Goal: Information Seeking & Learning: Learn about a topic

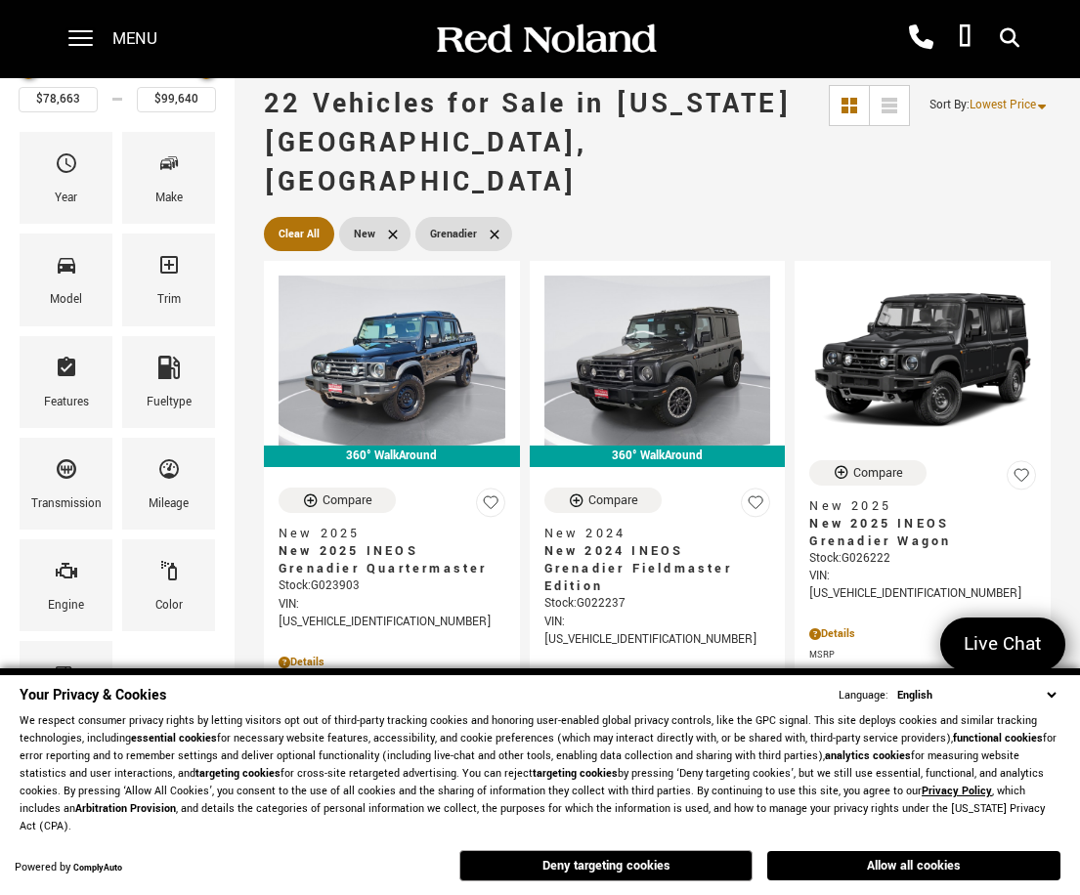
scroll to position [195, 0]
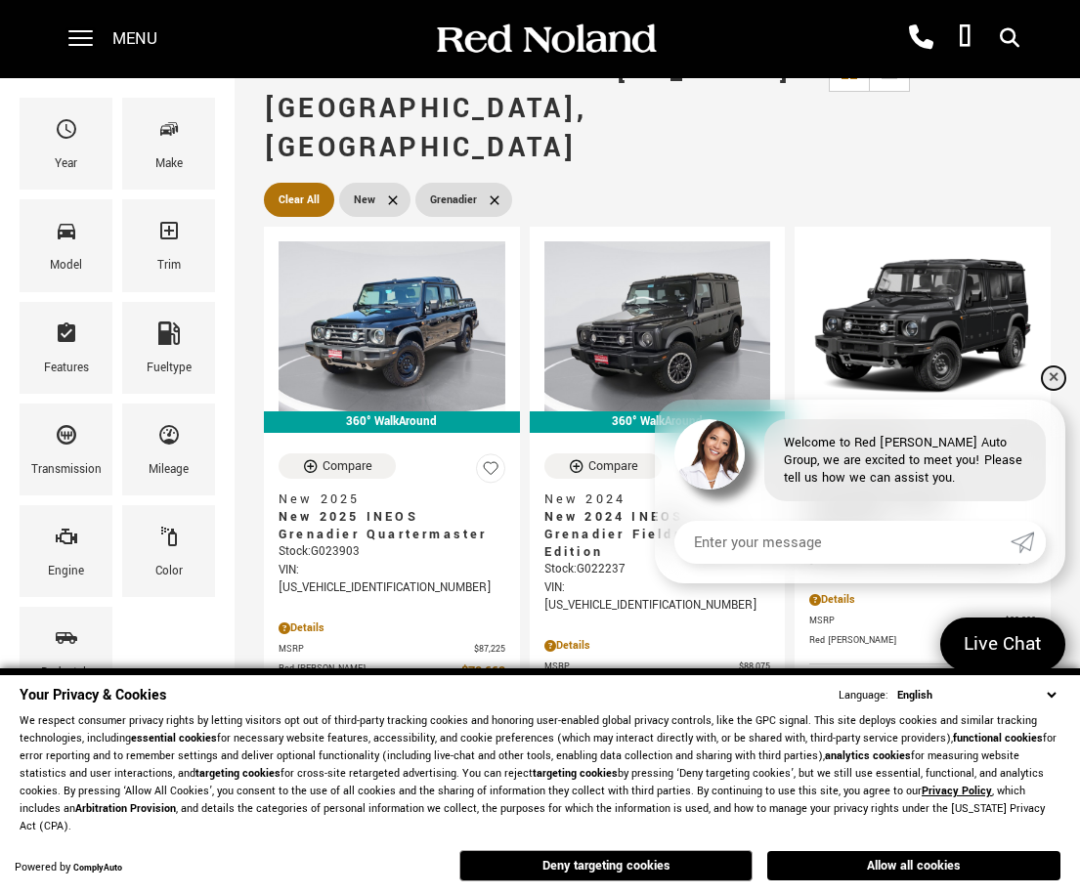
click at [1054, 383] on link "✕" at bounding box center [1053, 378] width 23 height 23
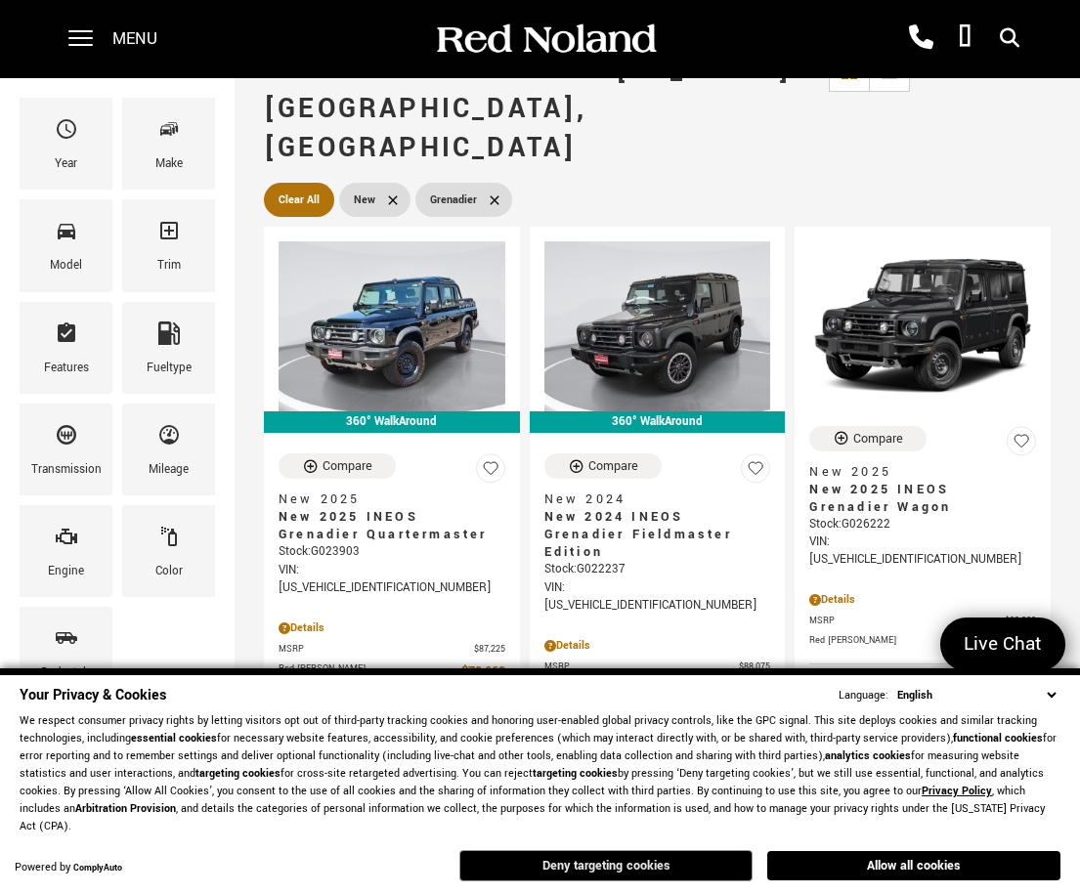
click at [664, 867] on button "Deny targeting cookies" at bounding box center [605, 865] width 293 height 31
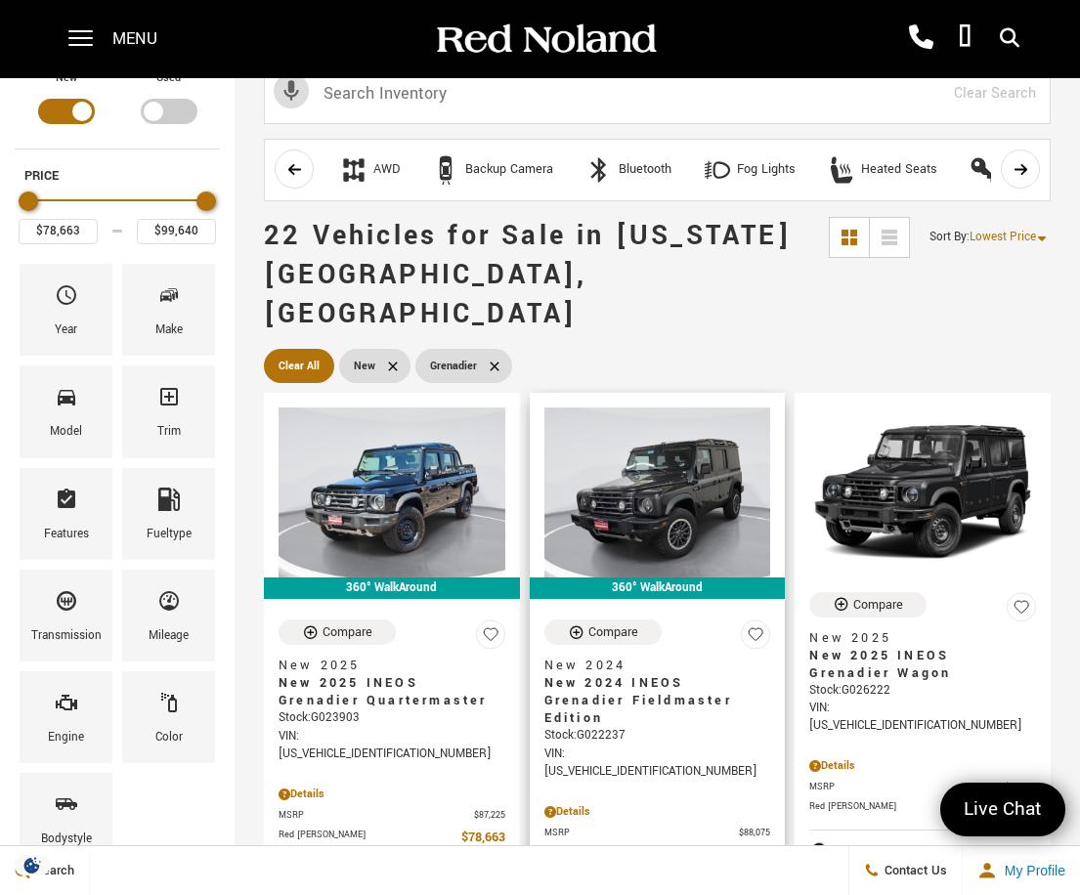
scroll to position [0, 0]
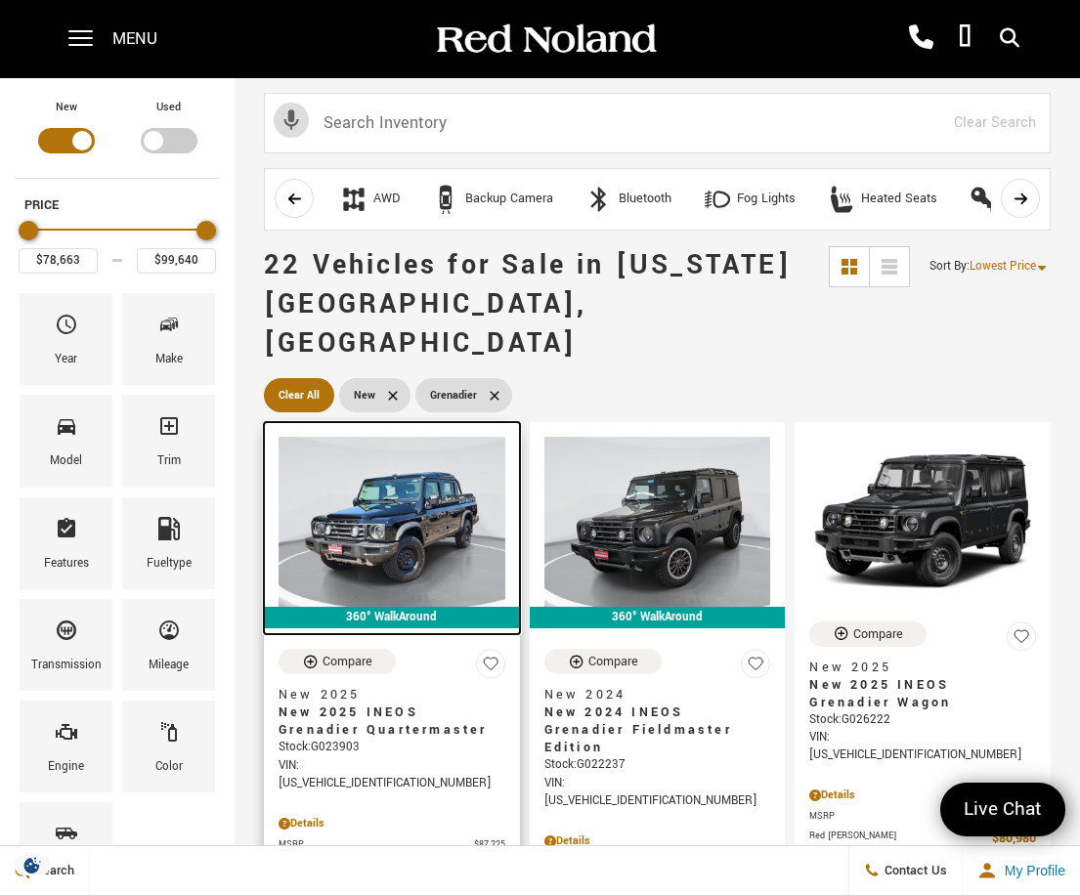
click at [394, 506] on img at bounding box center [392, 522] width 227 height 170
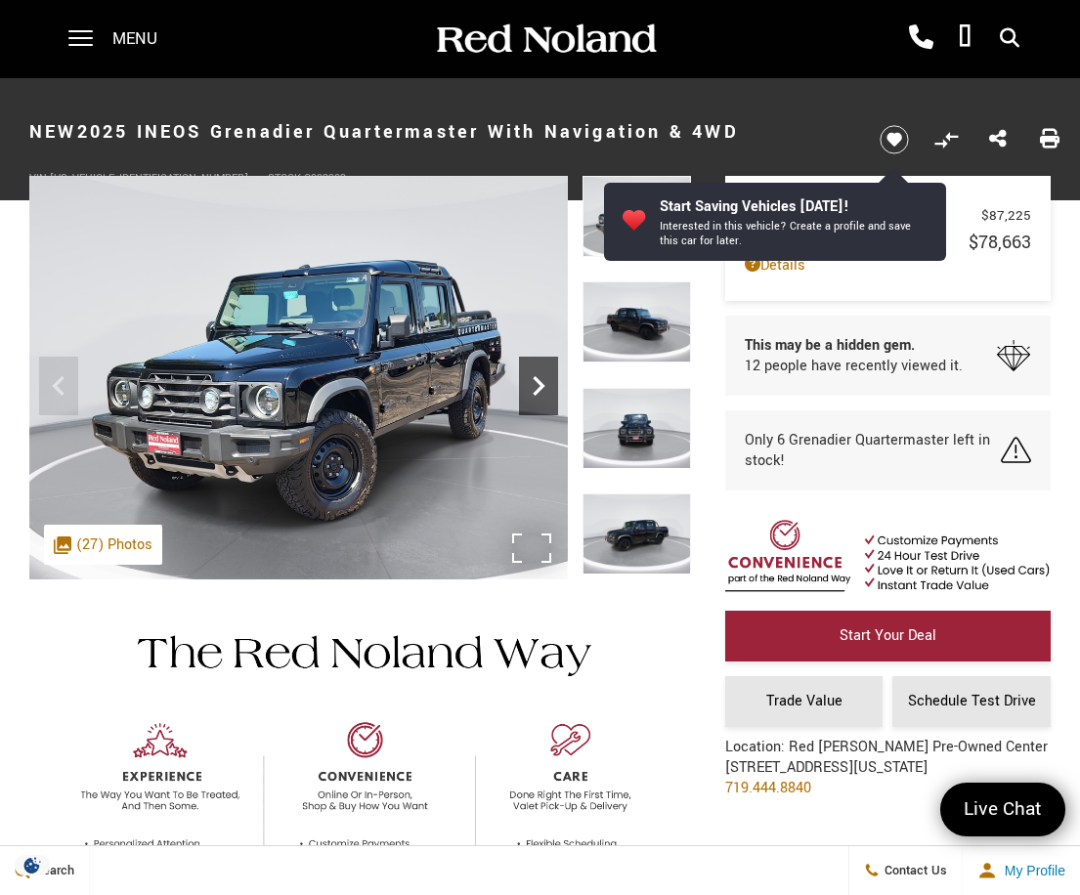
click at [543, 376] on icon "Next" at bounding box center [538, 386] width 39 height 39
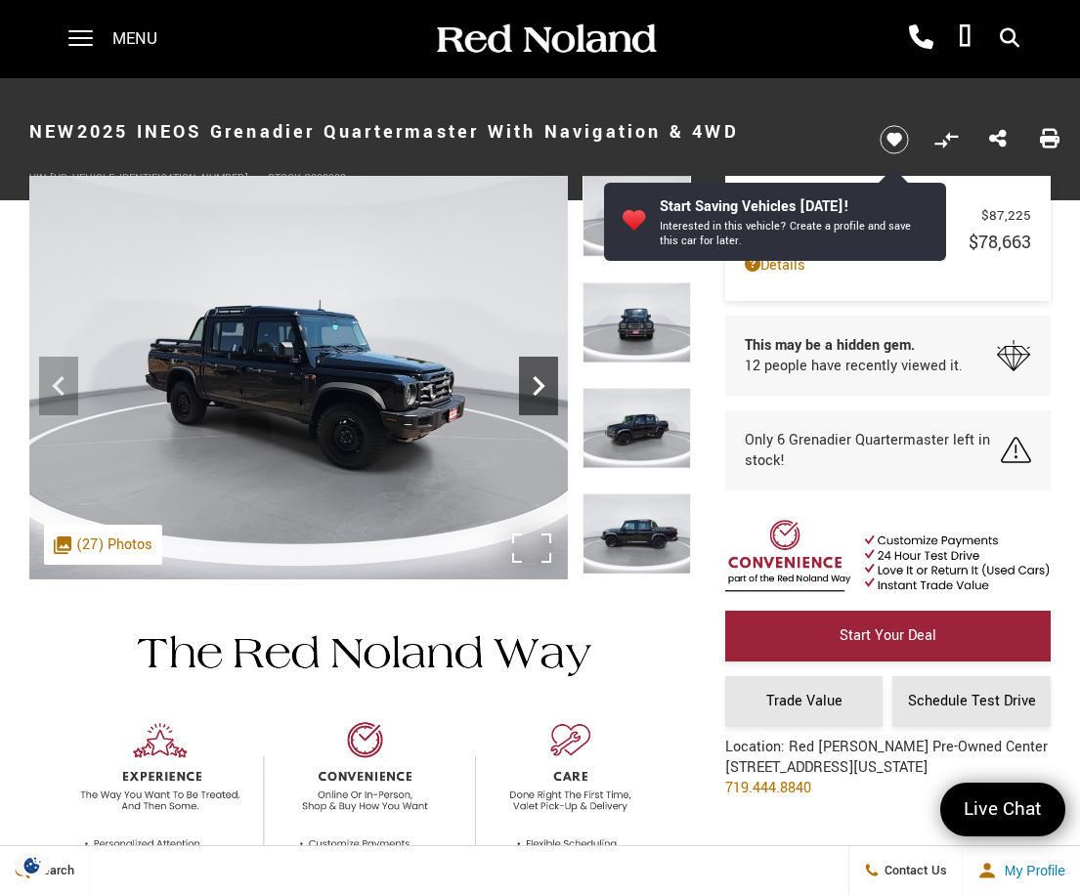
click at [543, 376] on icon "Next" at bounding box center [538, 386] width 39 height 39
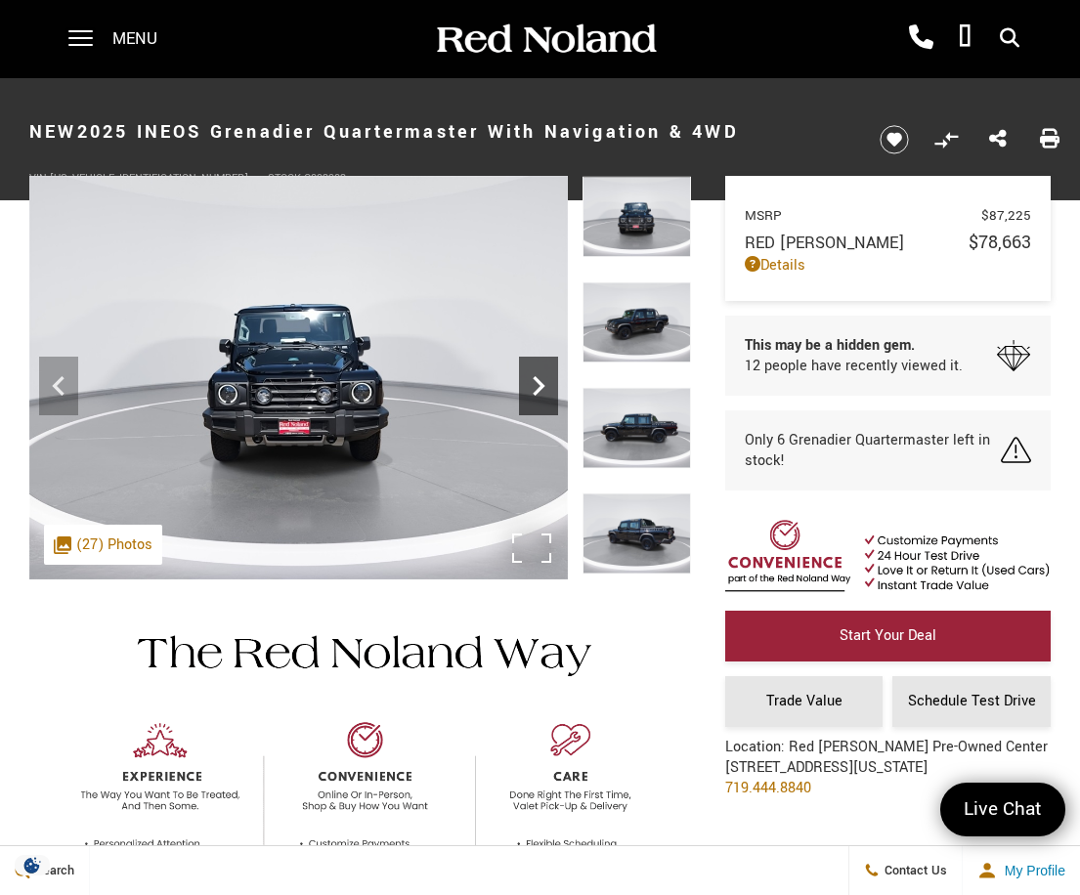
click at [543, 376] on icon "Next" at bounding box center [538, 386] width 39 height 39
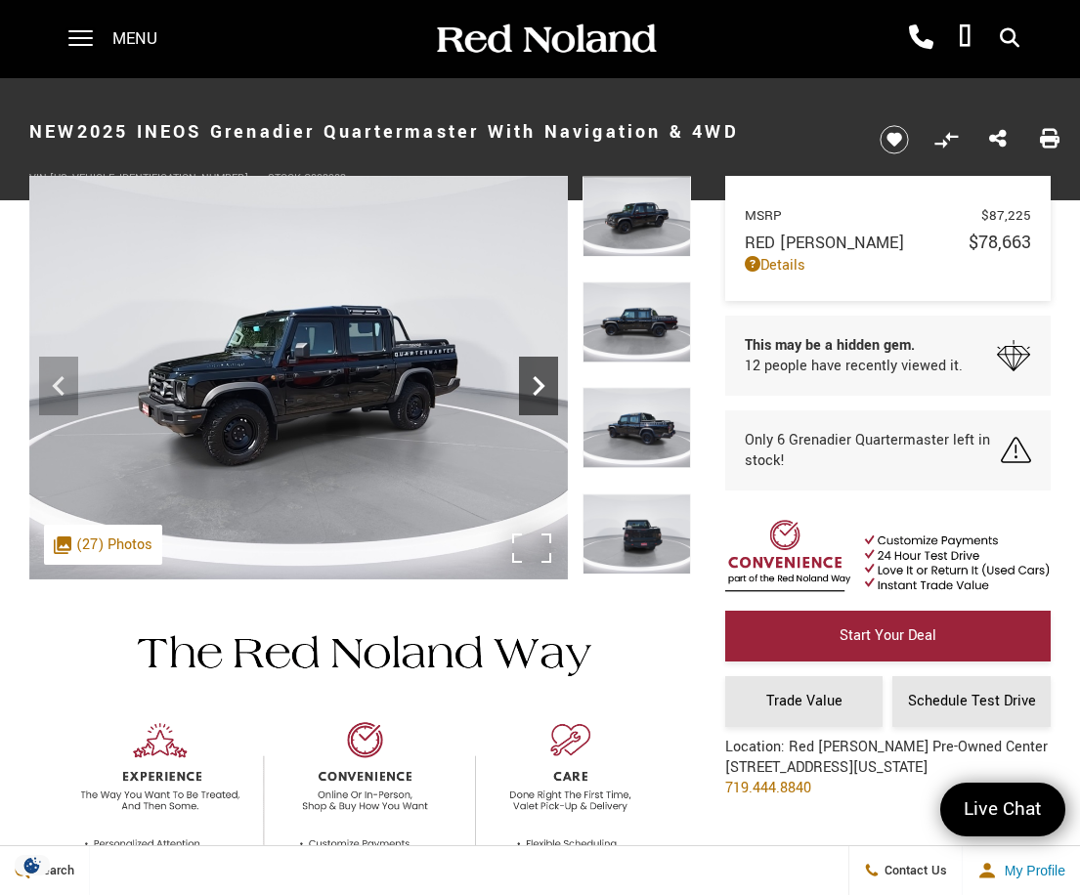
click at [543, 376] on icon "Next" at bounding box center [538, 386] width 39 height 39
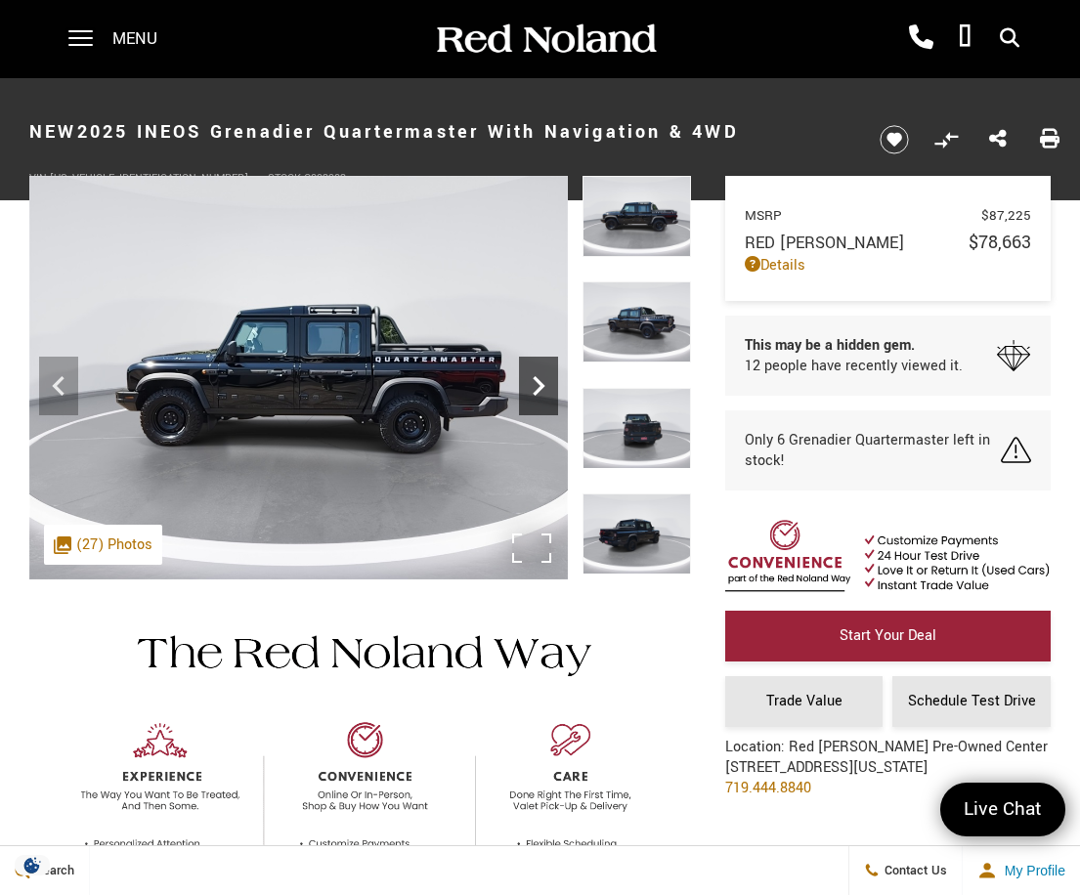
click at [543, 376] on icon "Next" at bounding box center [538, 386] width 39 height 39
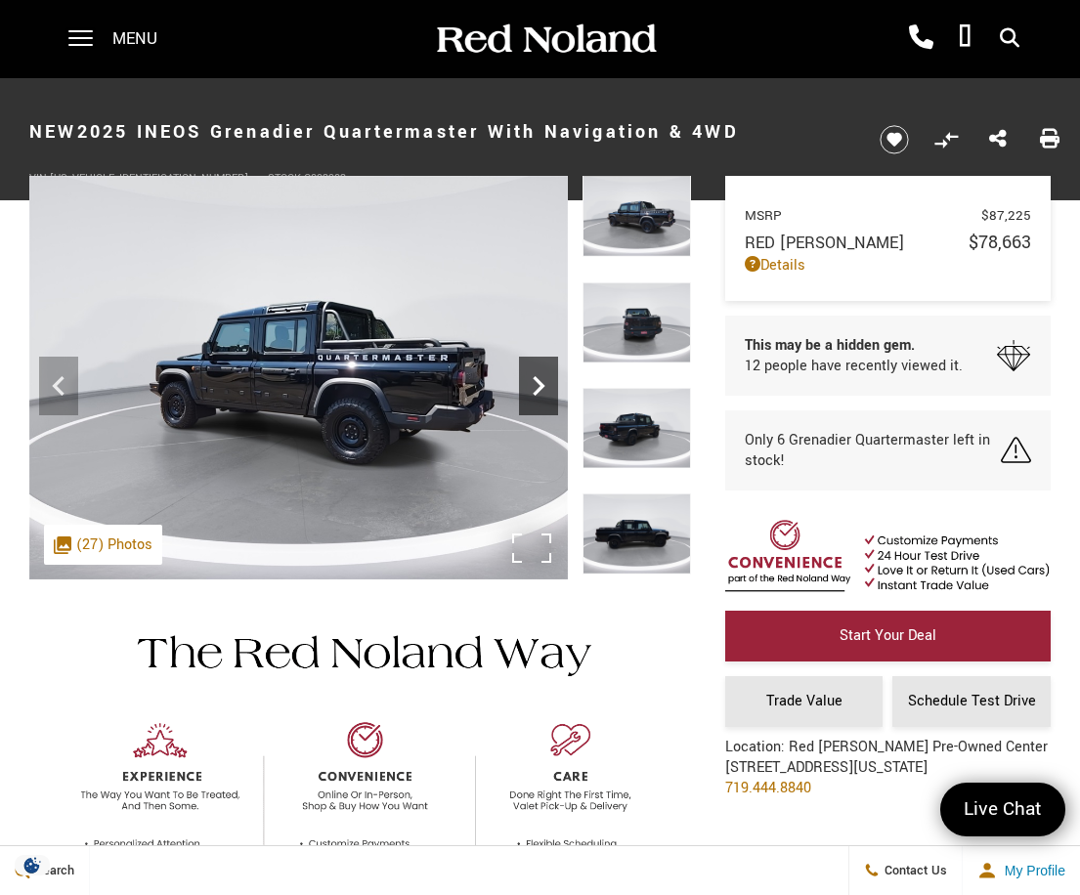
click at [543, 376] on icon "Next" at bounding box center [538, 386] width 39 height 39
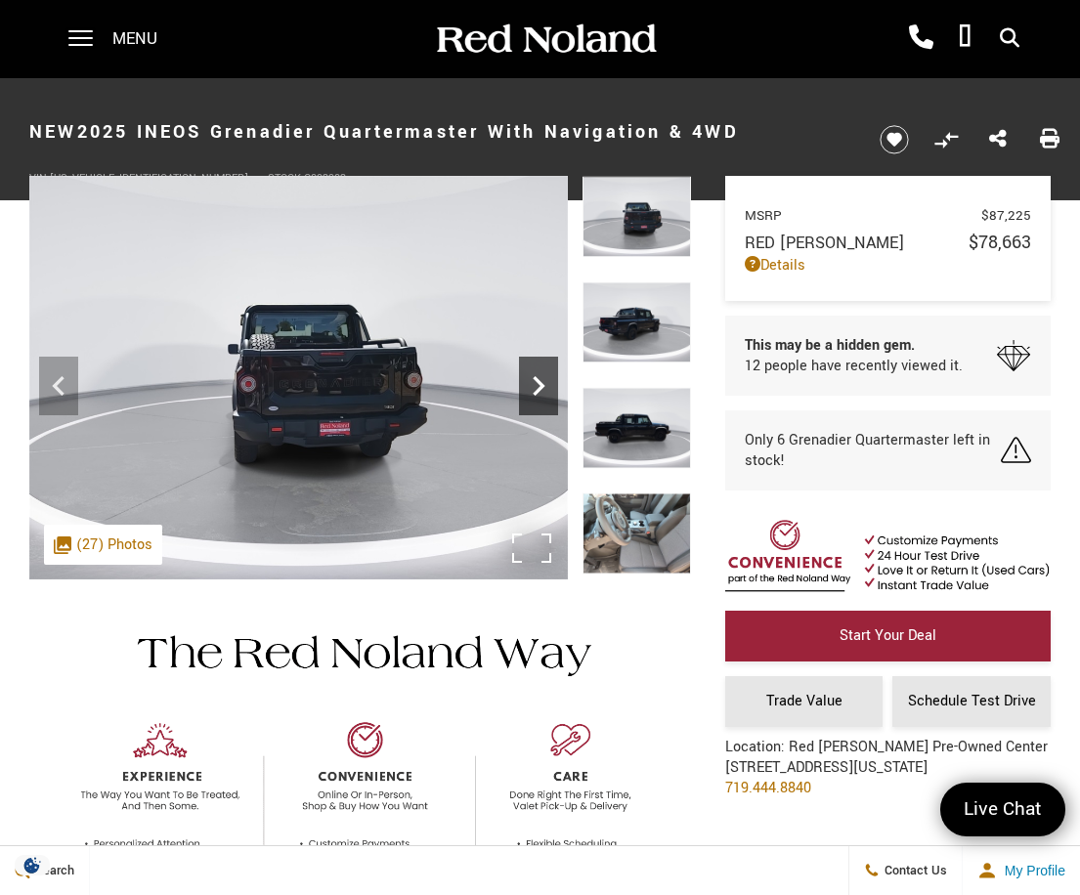
click at [543, 376] on icon "Next" at bounding box center [538, 386] width 39 height 39
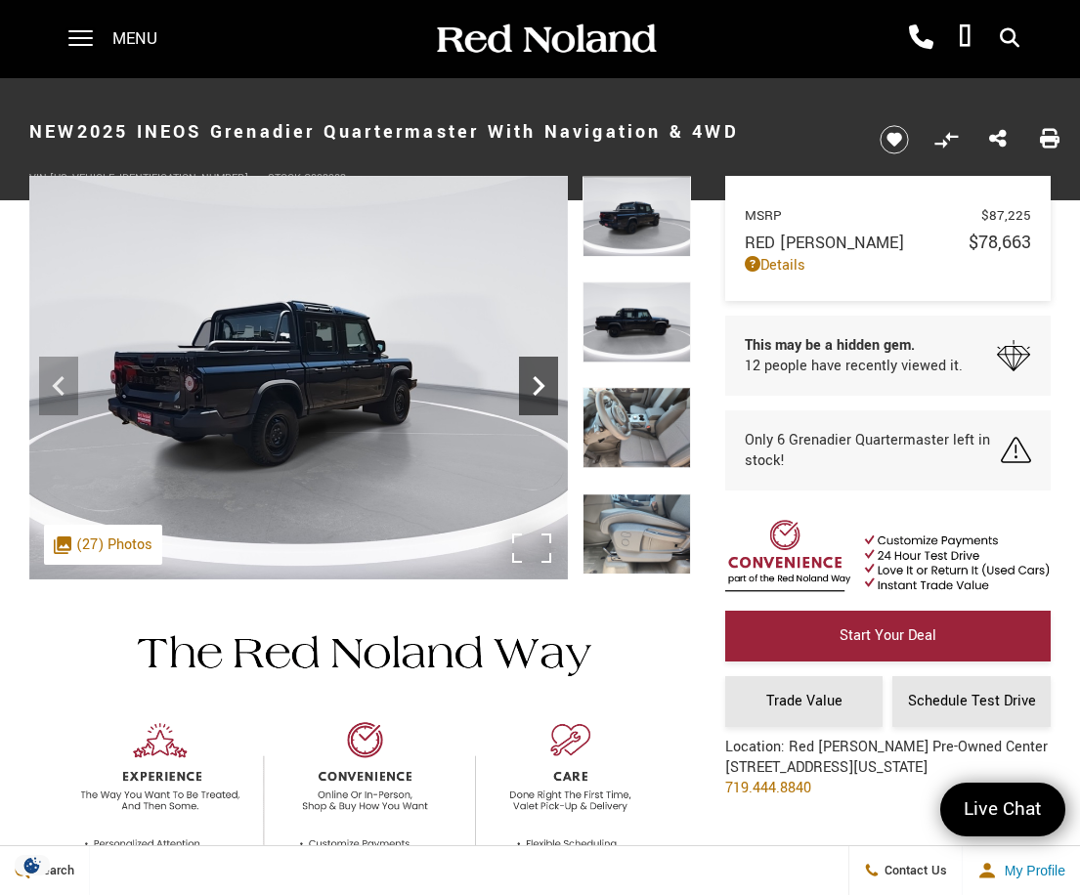
click at [543, 376] on icon "Next" at bounding box center [538, 386] width 39 height 39
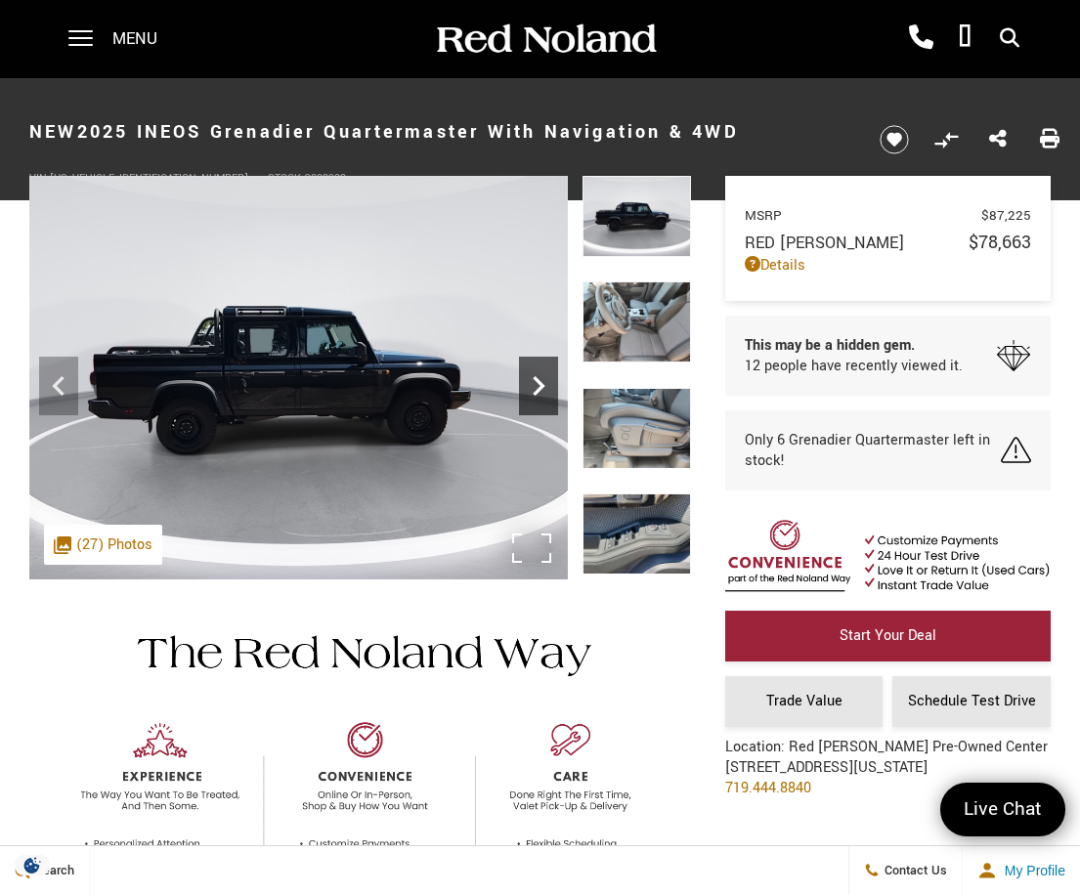
click at [543, 376] on icon "Next" at bounding box center [538, 386] width 39 height 39
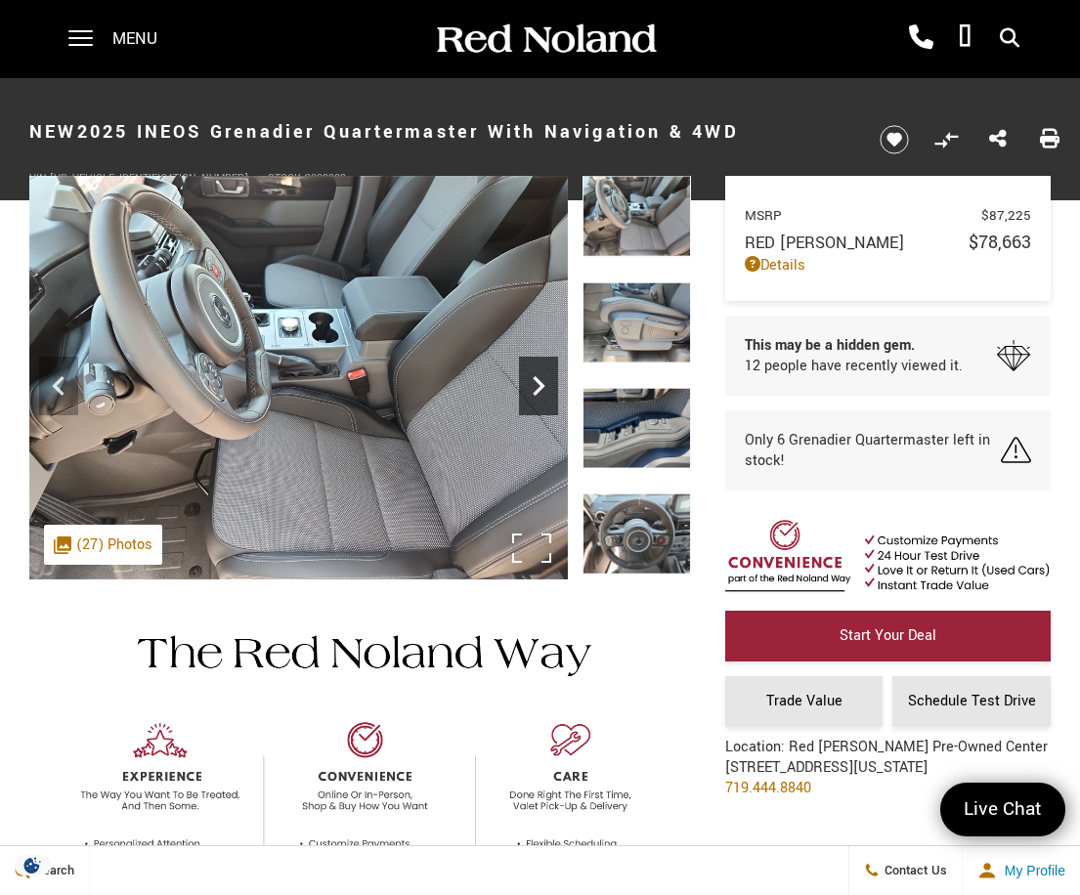
click at [543, 376] on icon "Next" at bounding box center [538, 386] width 39 height 39
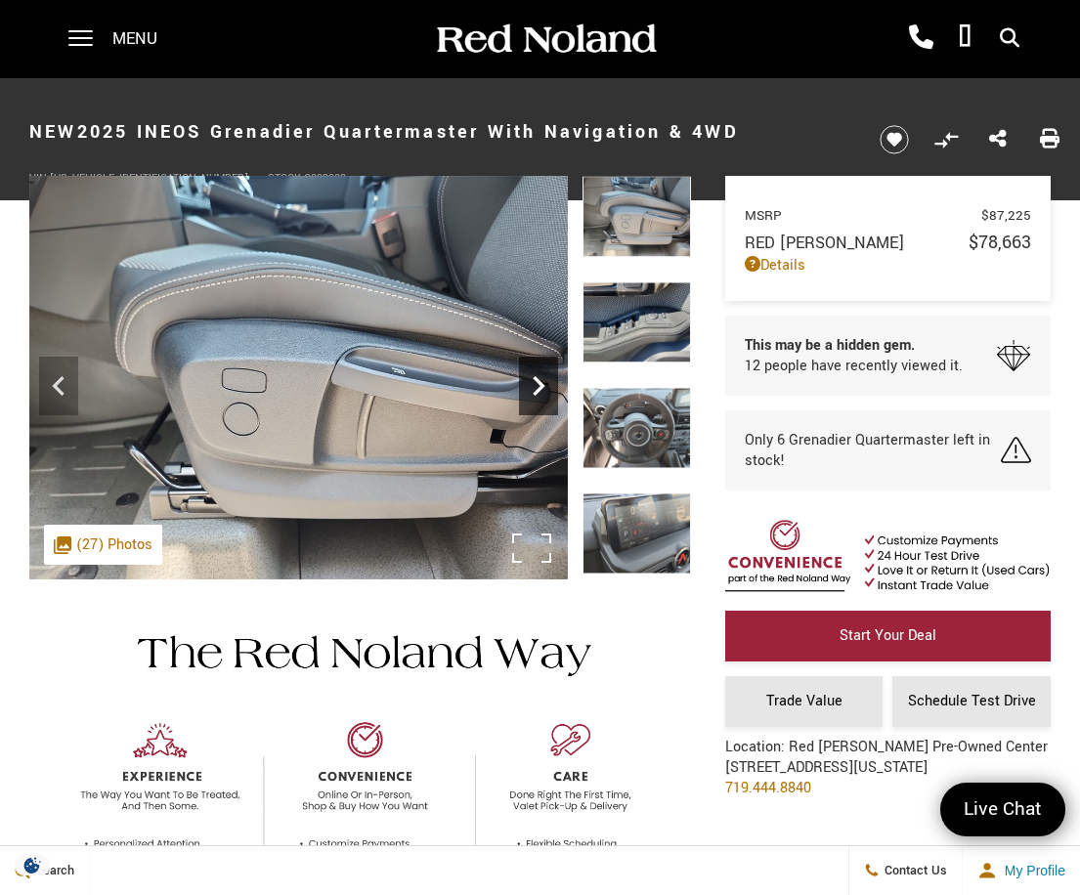
click at [543, 376] on icon "Next" at bounding box center [538, 386] width 39 height 39
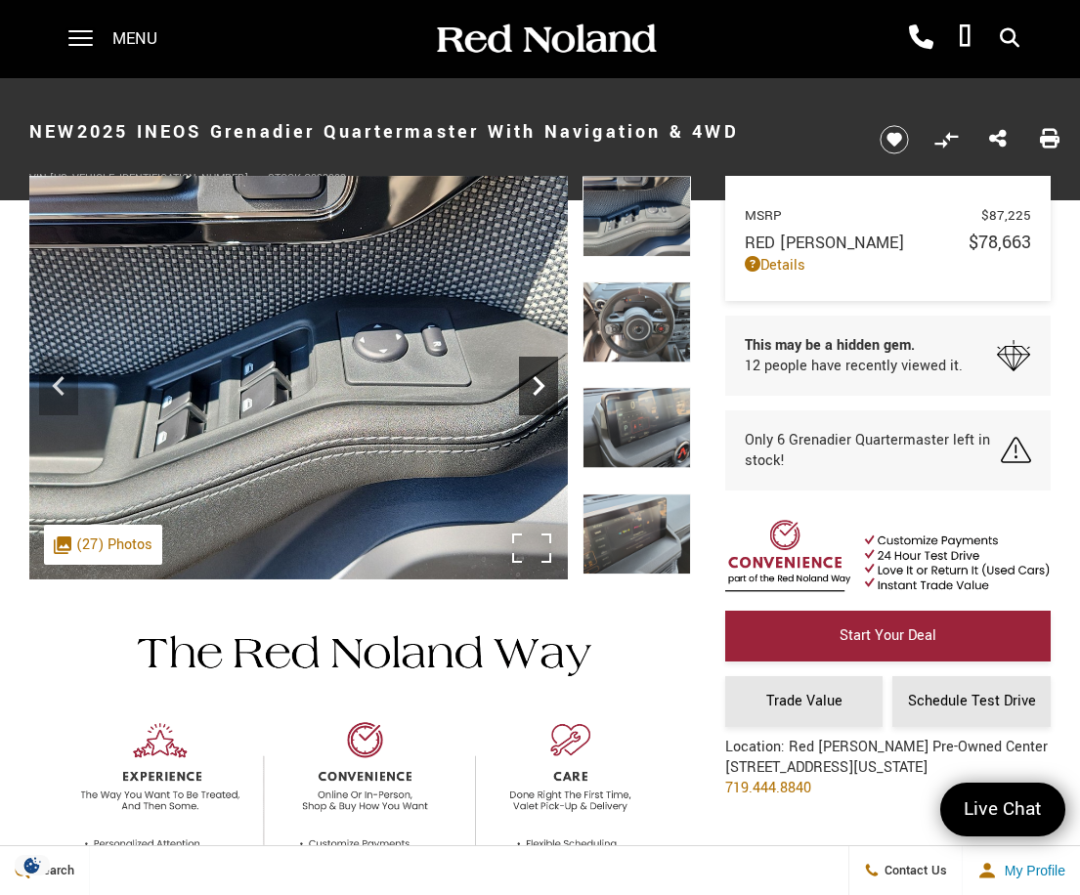
click at [543, 376] on icon "Next" at bounding box center [538, 386] width 39 height 39
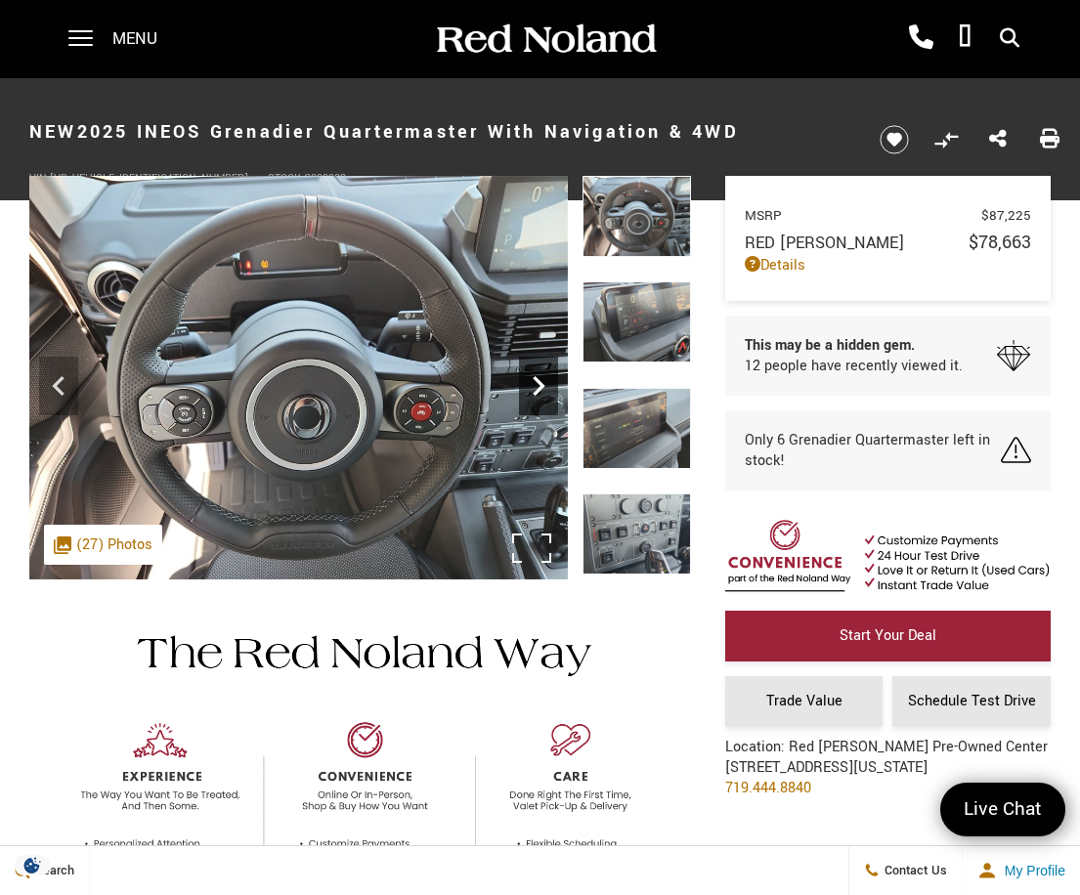
click at [543, 376] on icon "Next" at bounding box center [538, 386] width 39 height 39
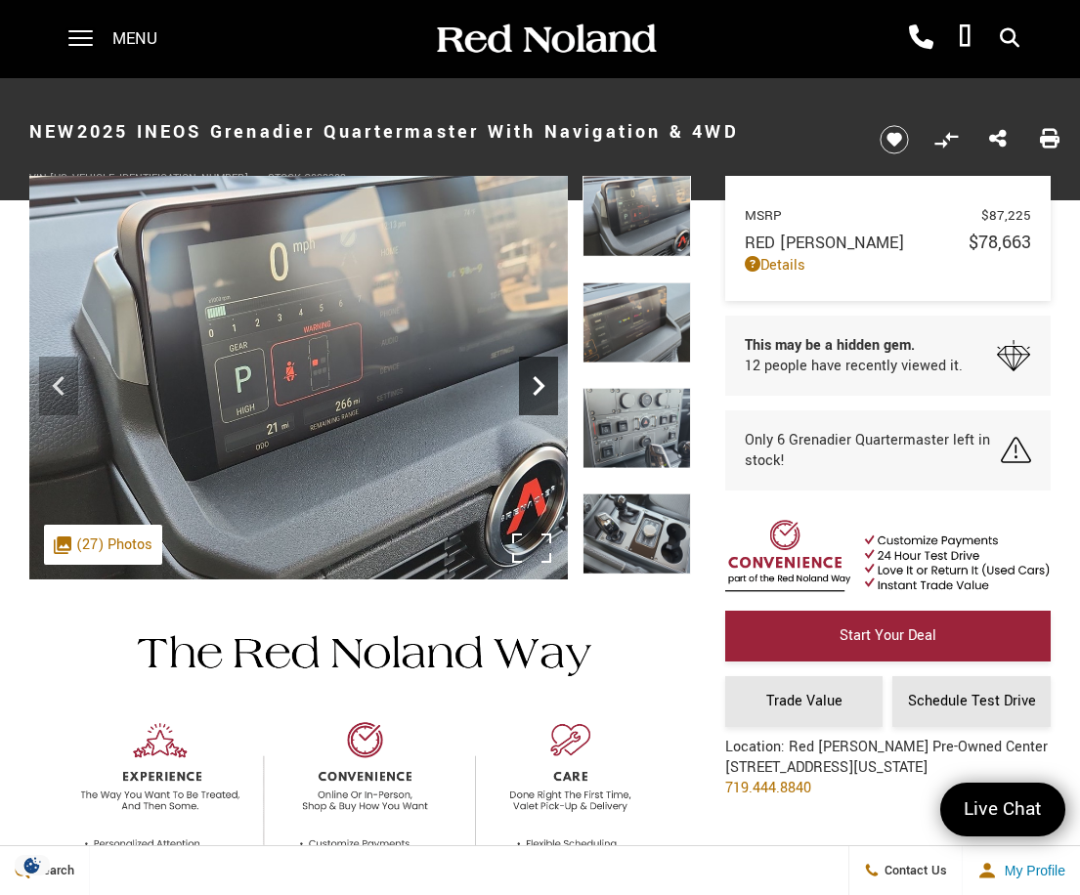
click at [543, 376] on icon "Next" at bounding box center [538, 386] width 39 height 39
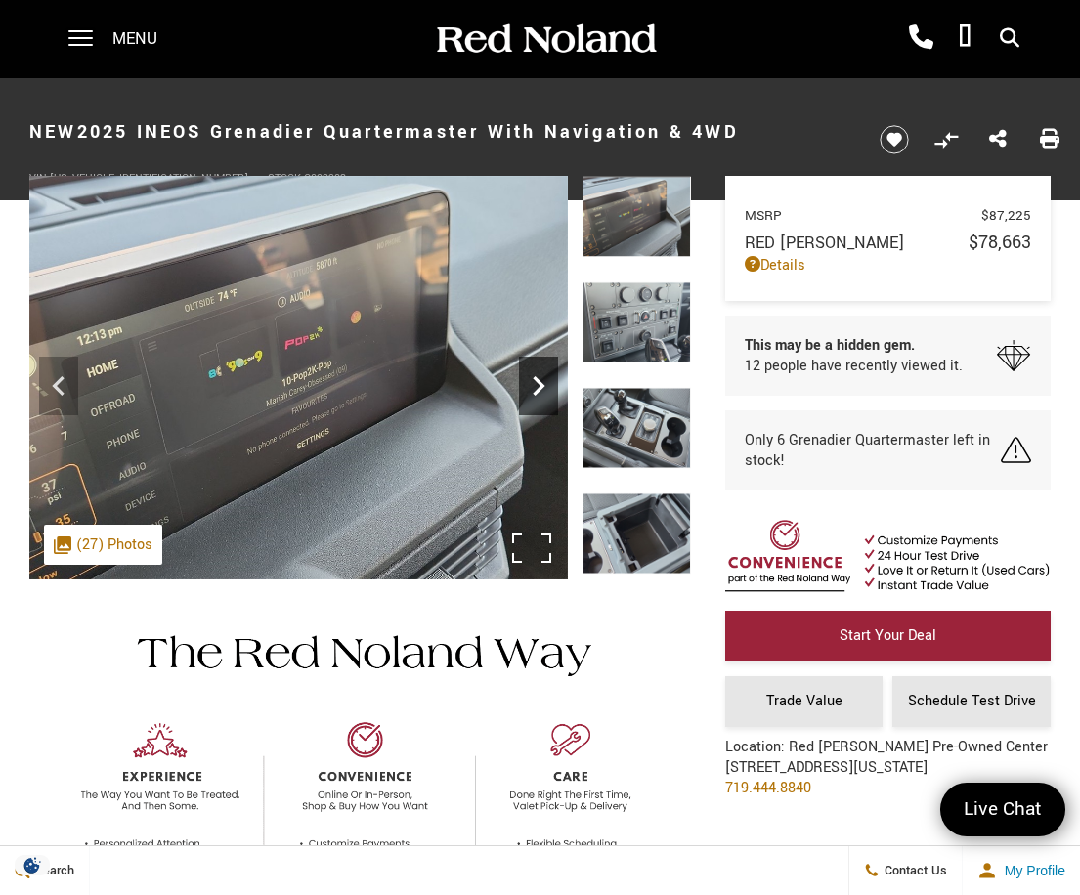
click at [543, 376] on icon "Next" at bounding box center [538, 386] width 39 height 39
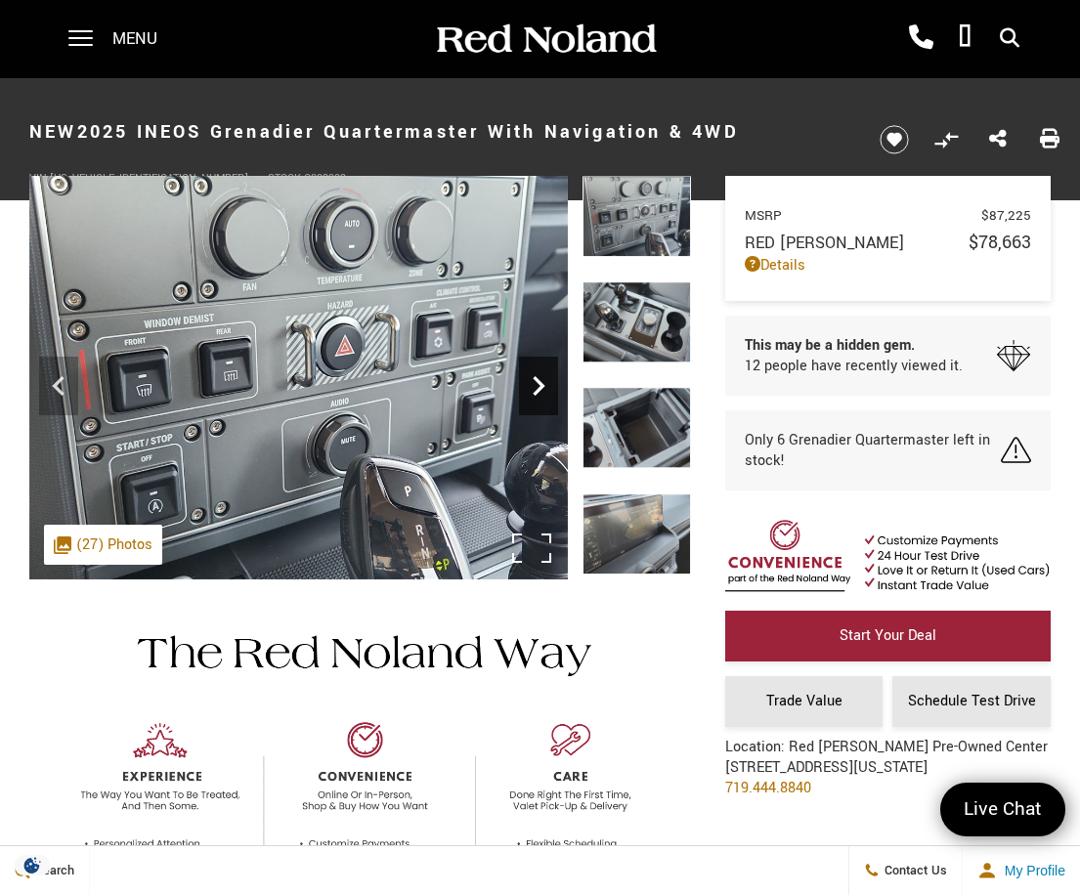
click at [543, 376] on icon "Next" at bounding box center [538, 386] width 39 height 39
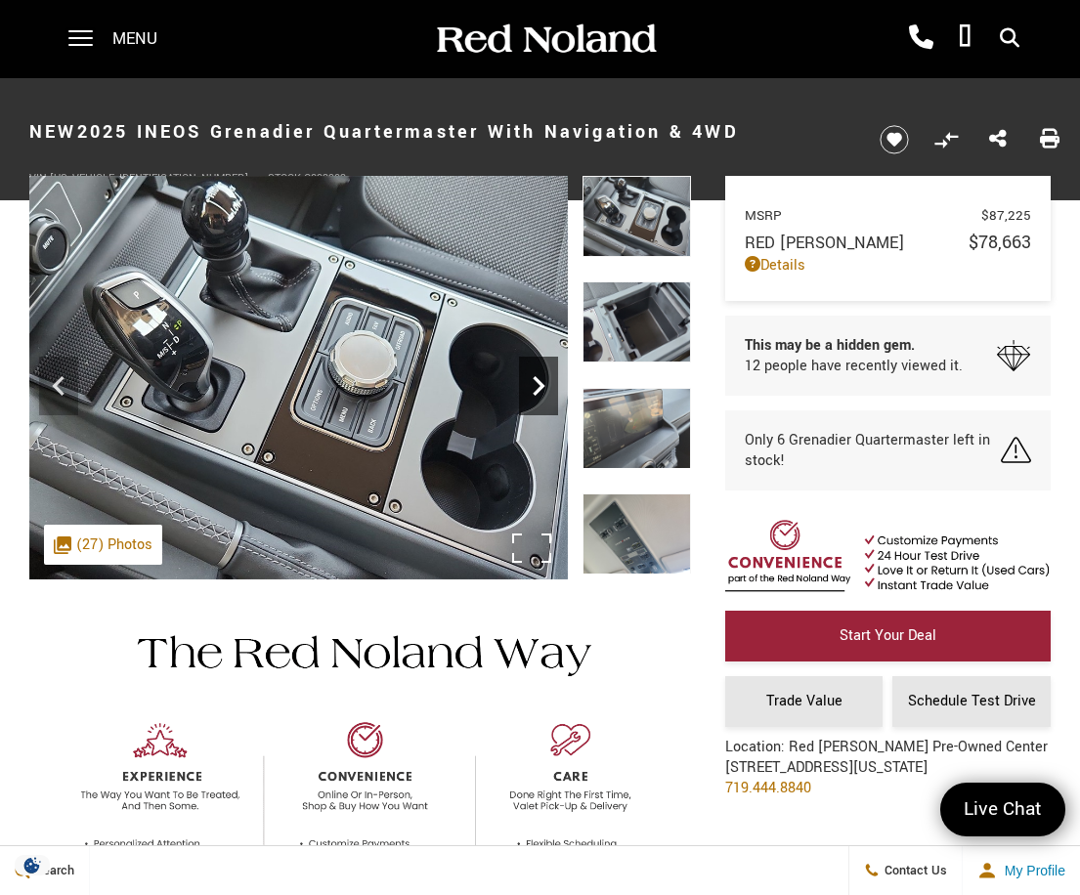
click at [543, 376] on icon "Next" at bounding box center [538, 386] width 39 height 39
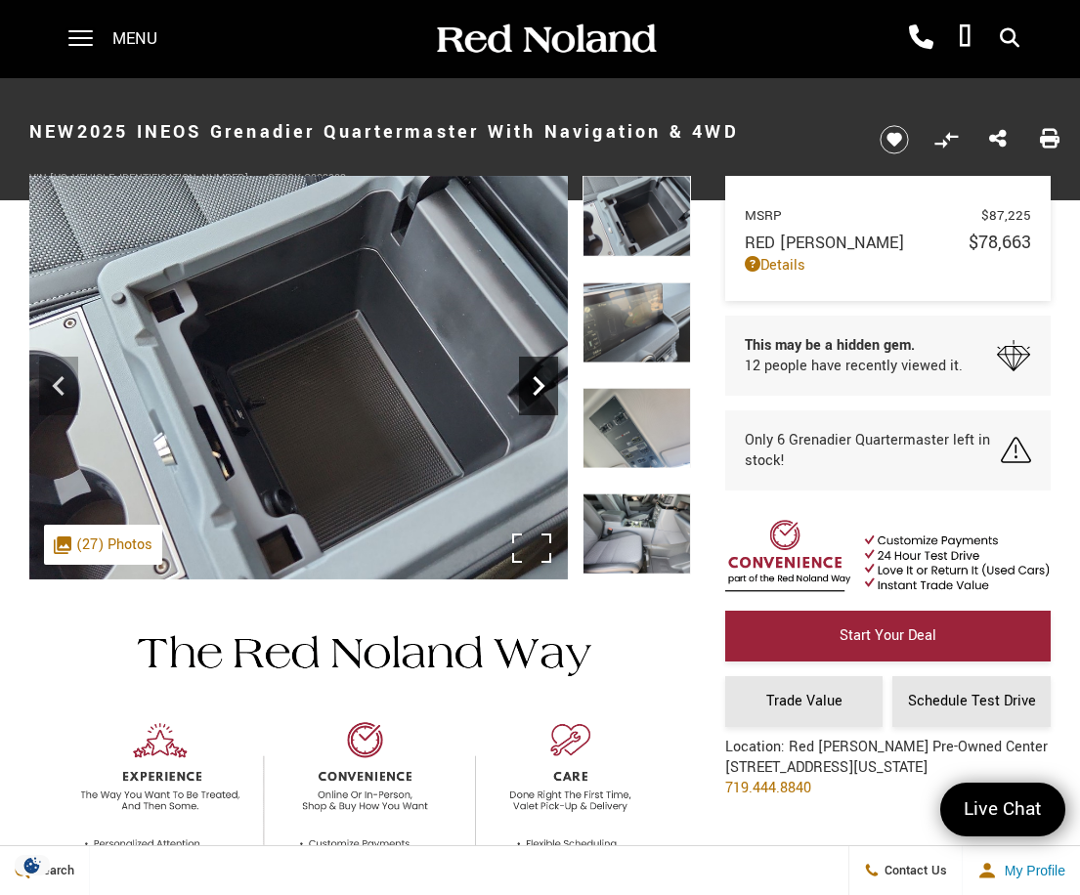
click at [543, 376] on icon "Next" at bounding box center [538, 386] width 39 height 39
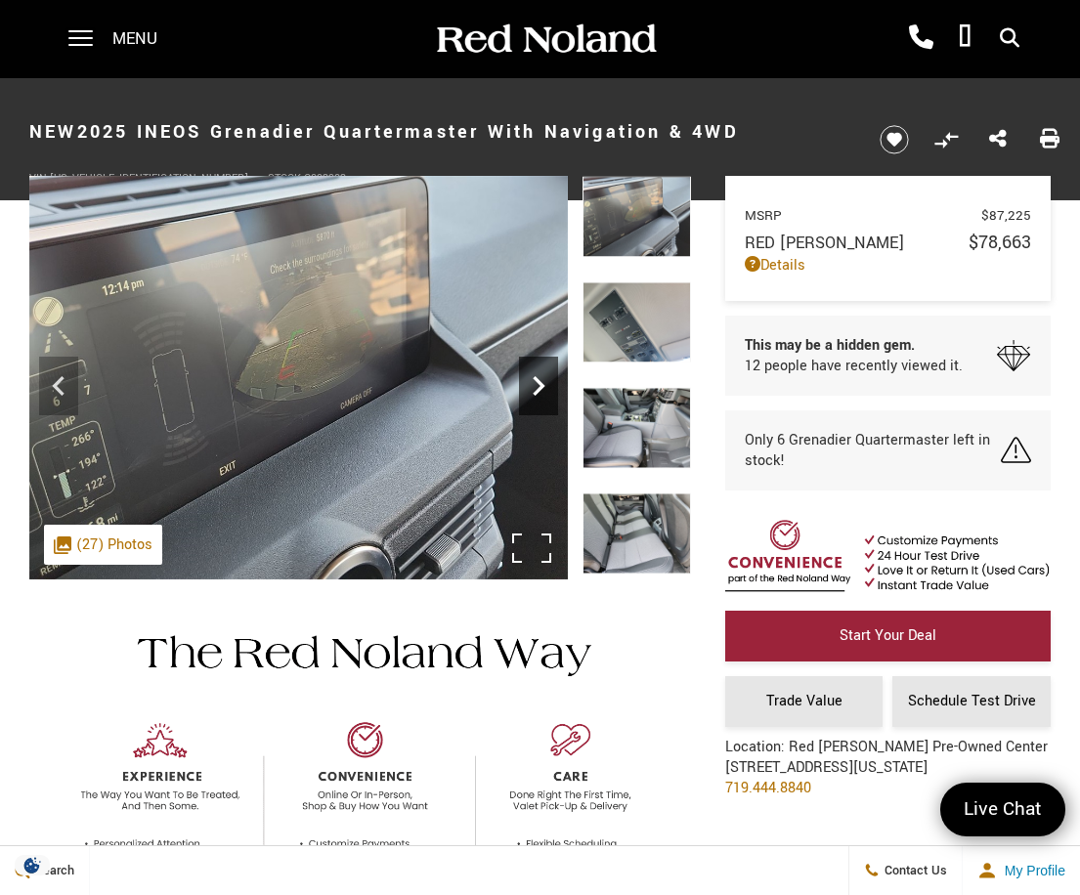
click at [543, 376] on icon "Next" at bounding box center [538, 386] width 39 height 39
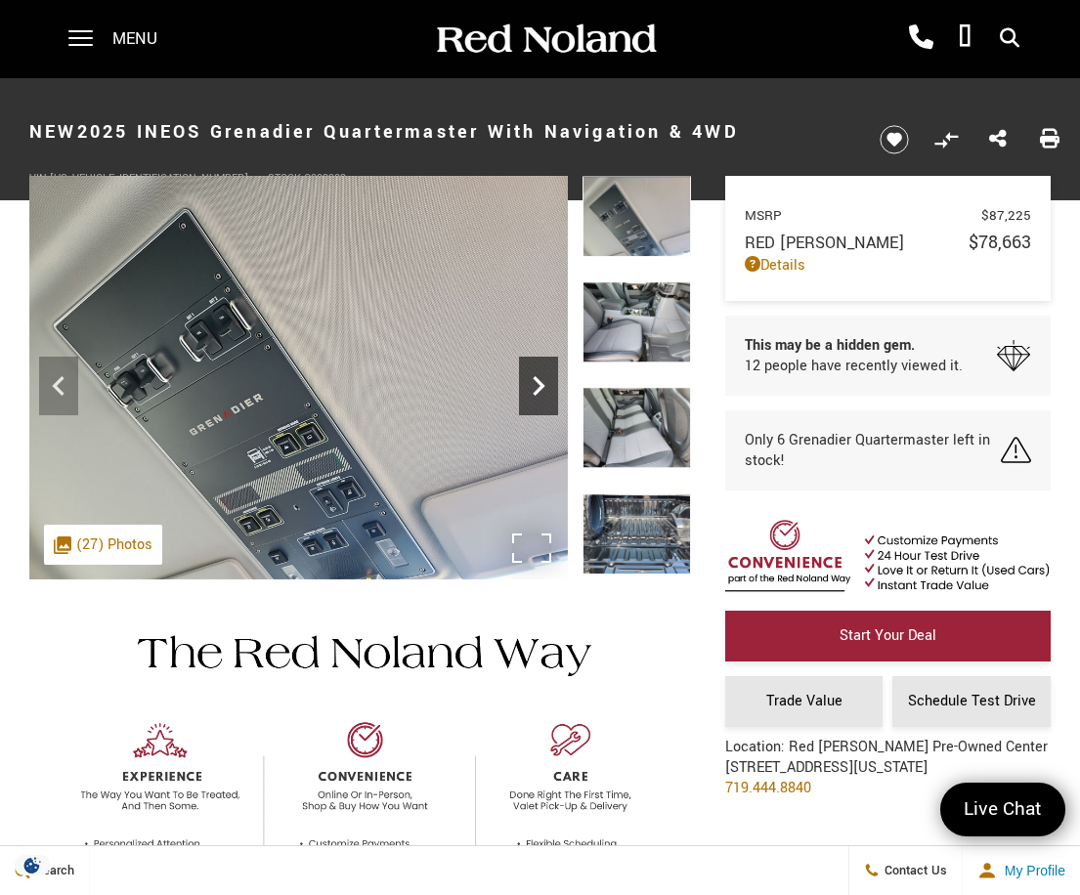
click at [543, 376] on icon "Next" at bounding box center [538, 386] width 39 height 39
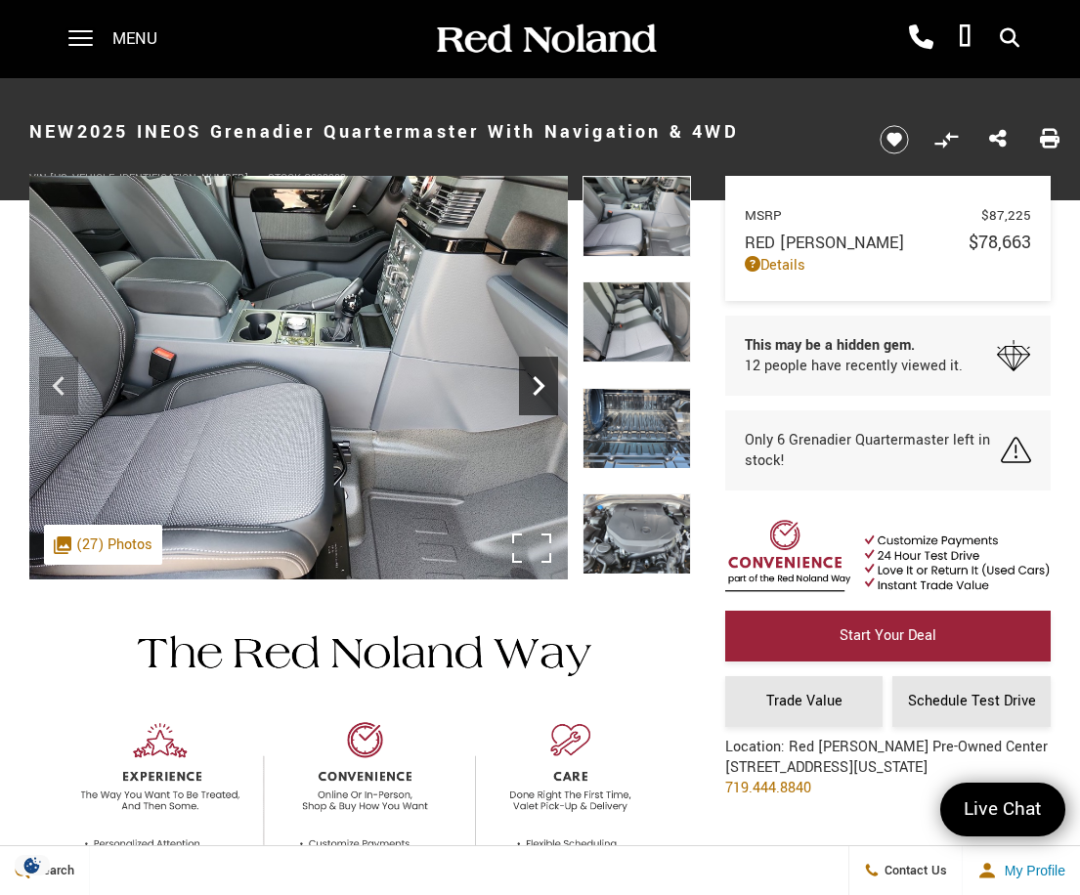
click at [543, 376] on icon "Next" at bounding box center [538, 386] width 39 height 39
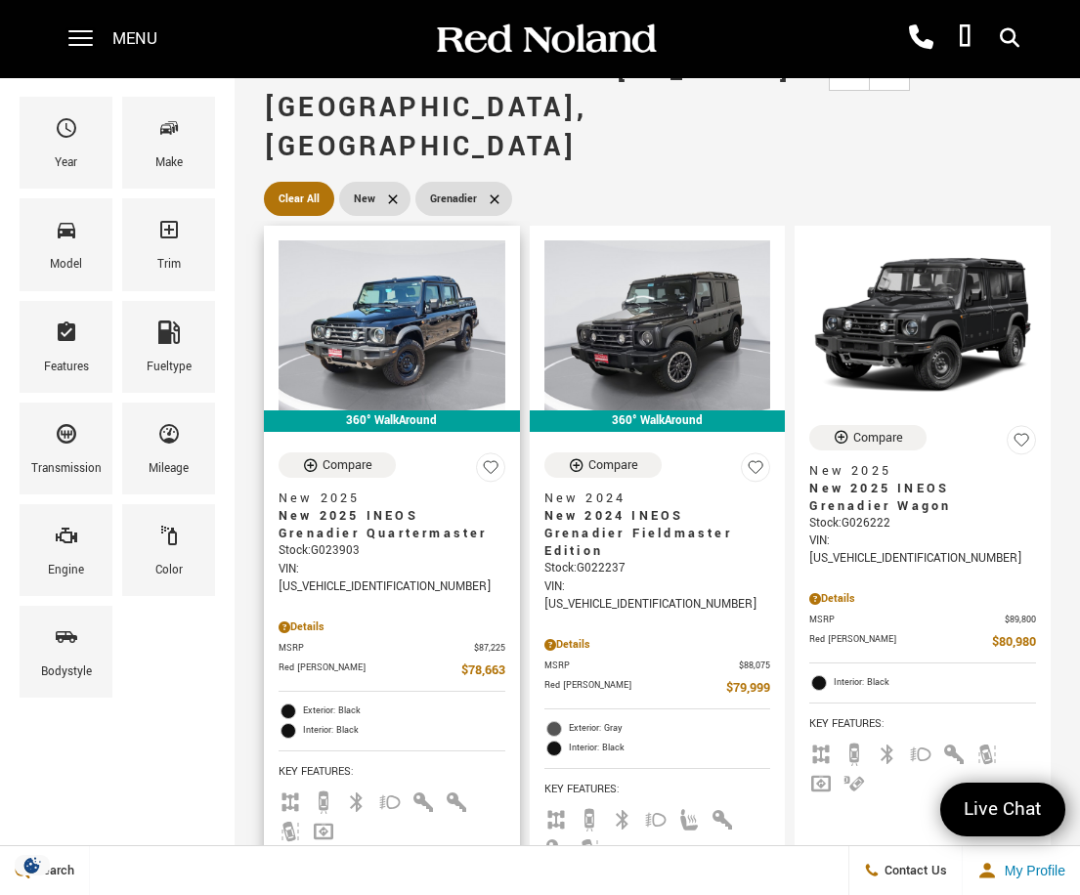
scroll to position [195, 0]
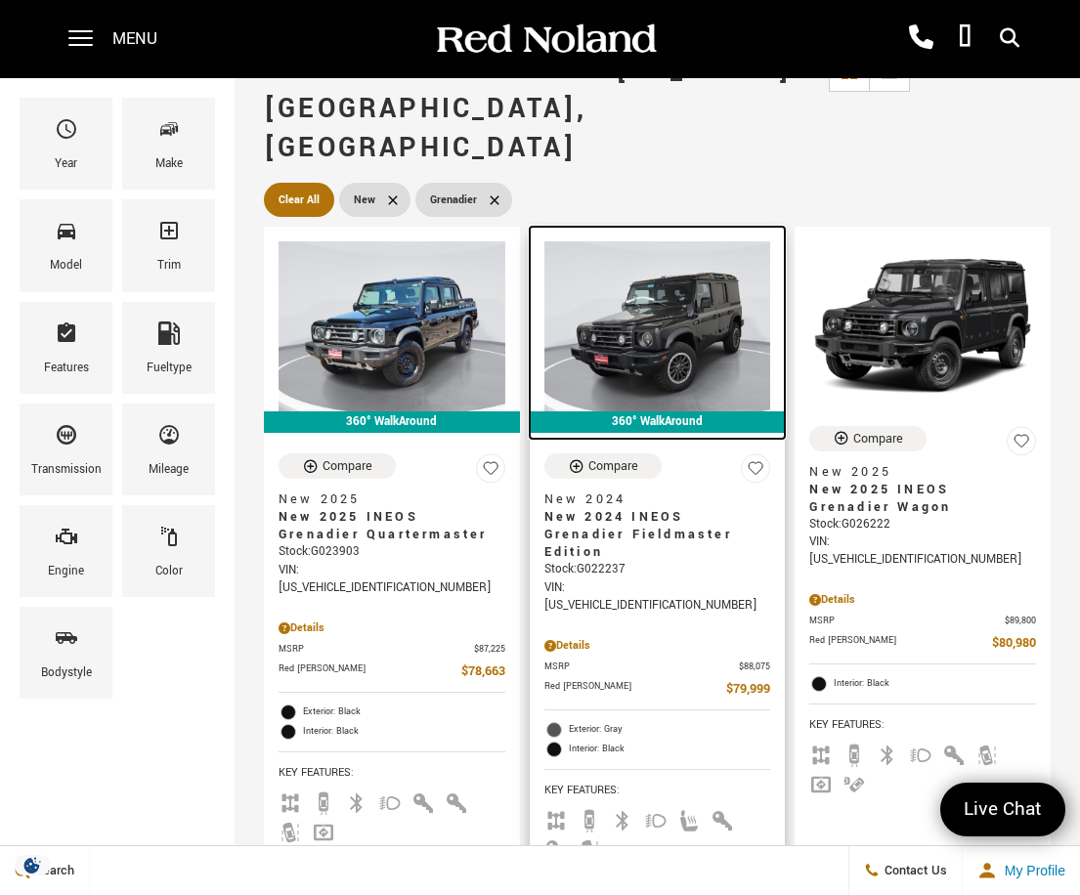
click at [627, 335] on img at bounding box center [657, 326] width 227 height 170
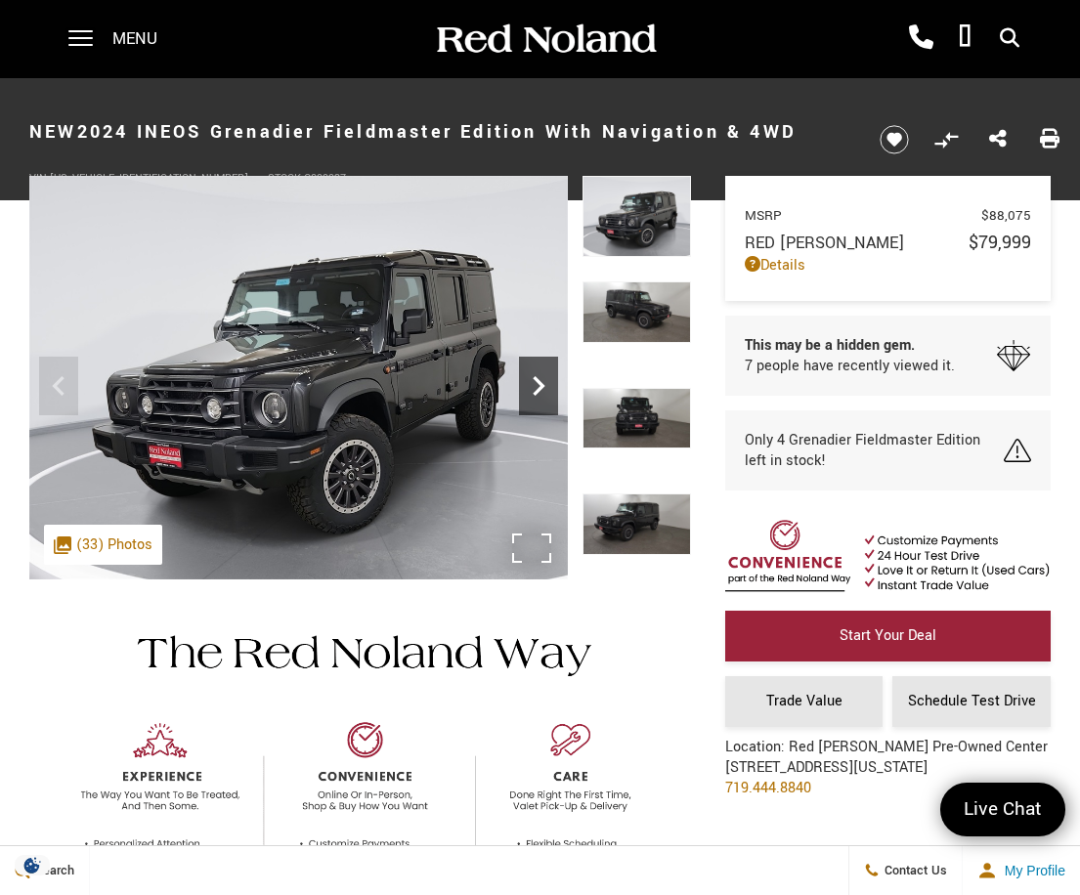
click at [540, 385] on icon "Next" at bounding box center [538, 386] width 39 height 39
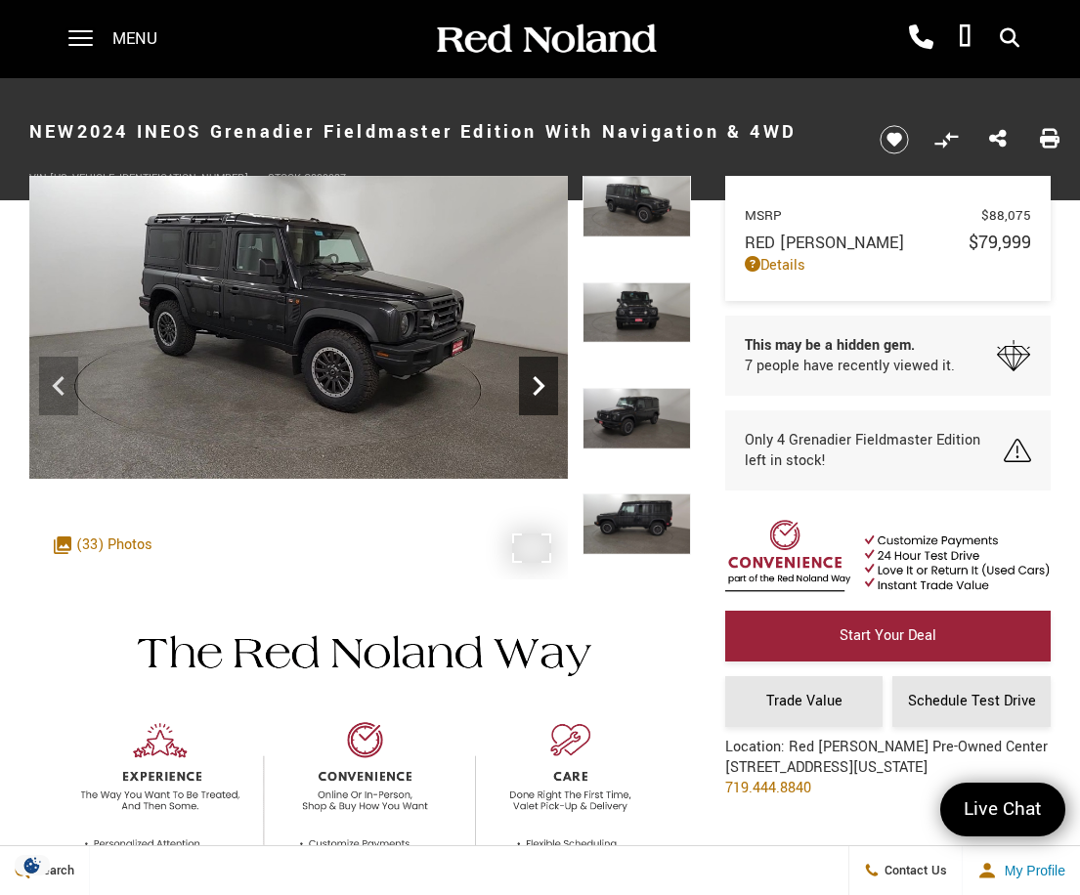
click at [540, 385] on icon "Next" at bounding box center [538, 386] width 39 height 39
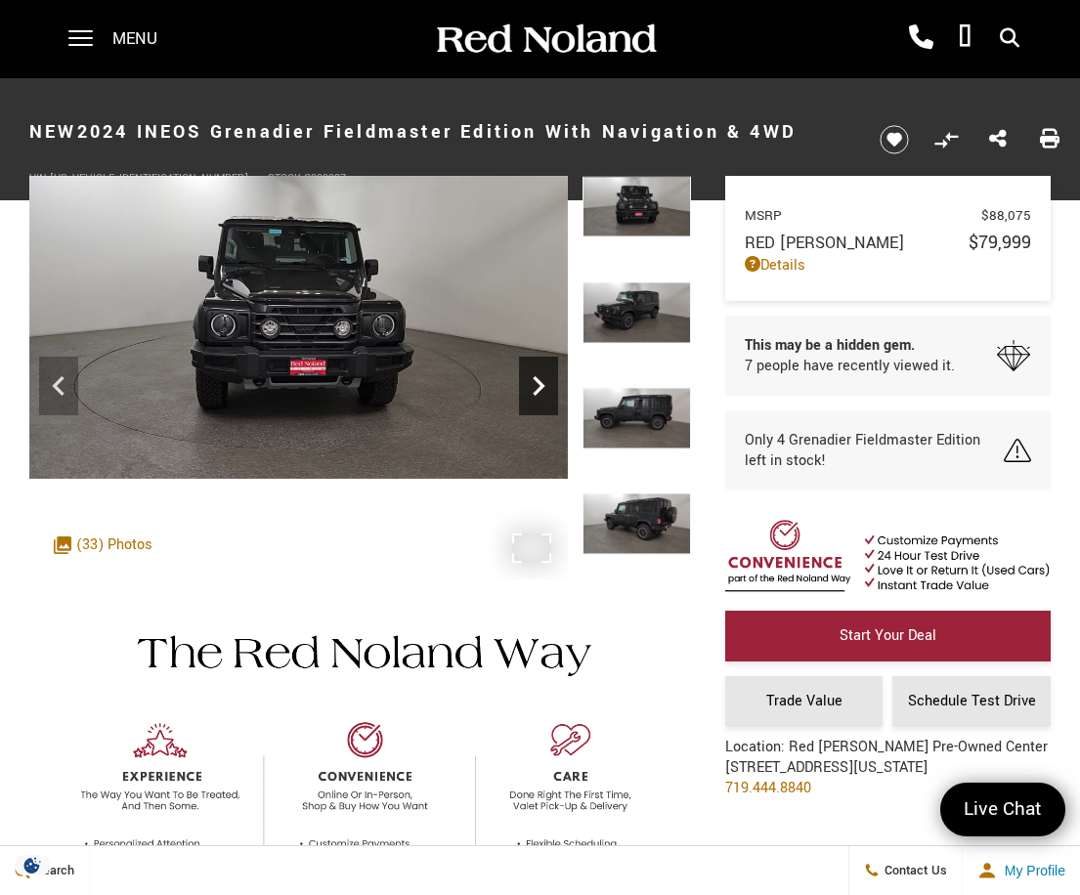
click at [540, 385] on icon "Next" at bounding box center [538, 386] width 39 height 39
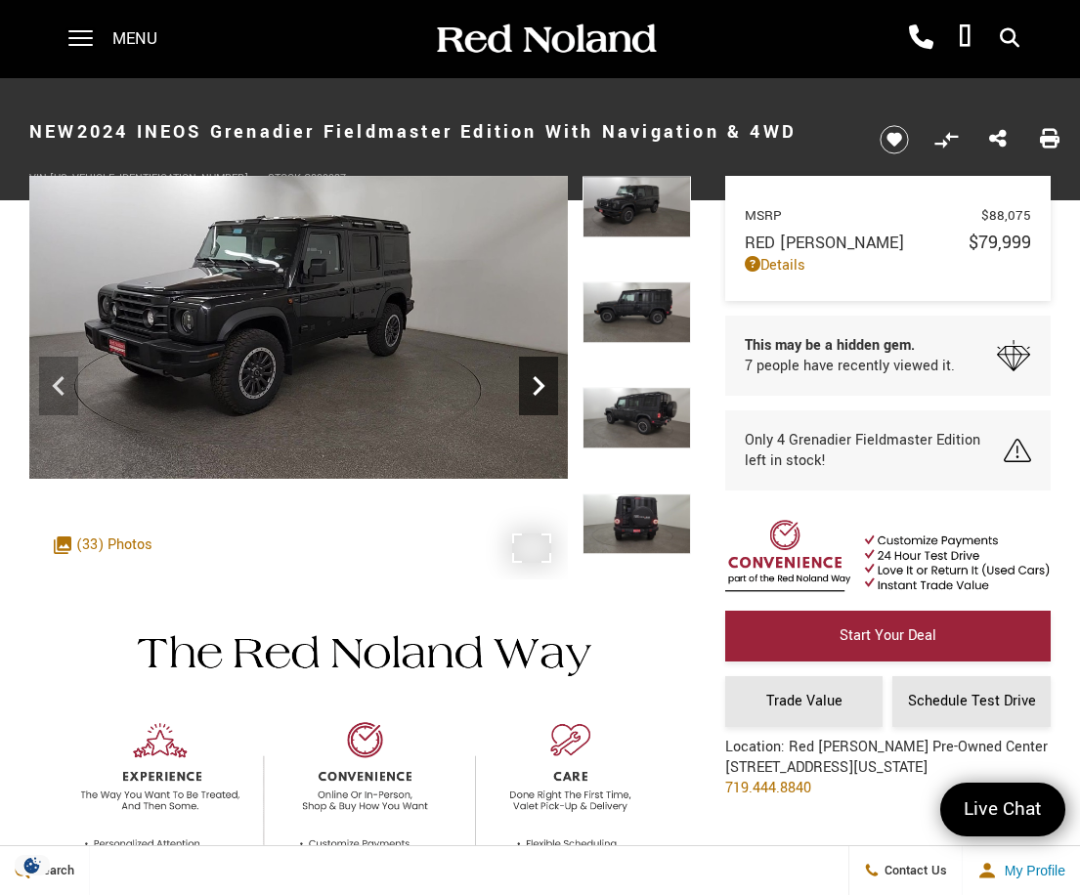
click at [540, 385] on icon "Next" at bounding box center [538, 386] width 39 height 39
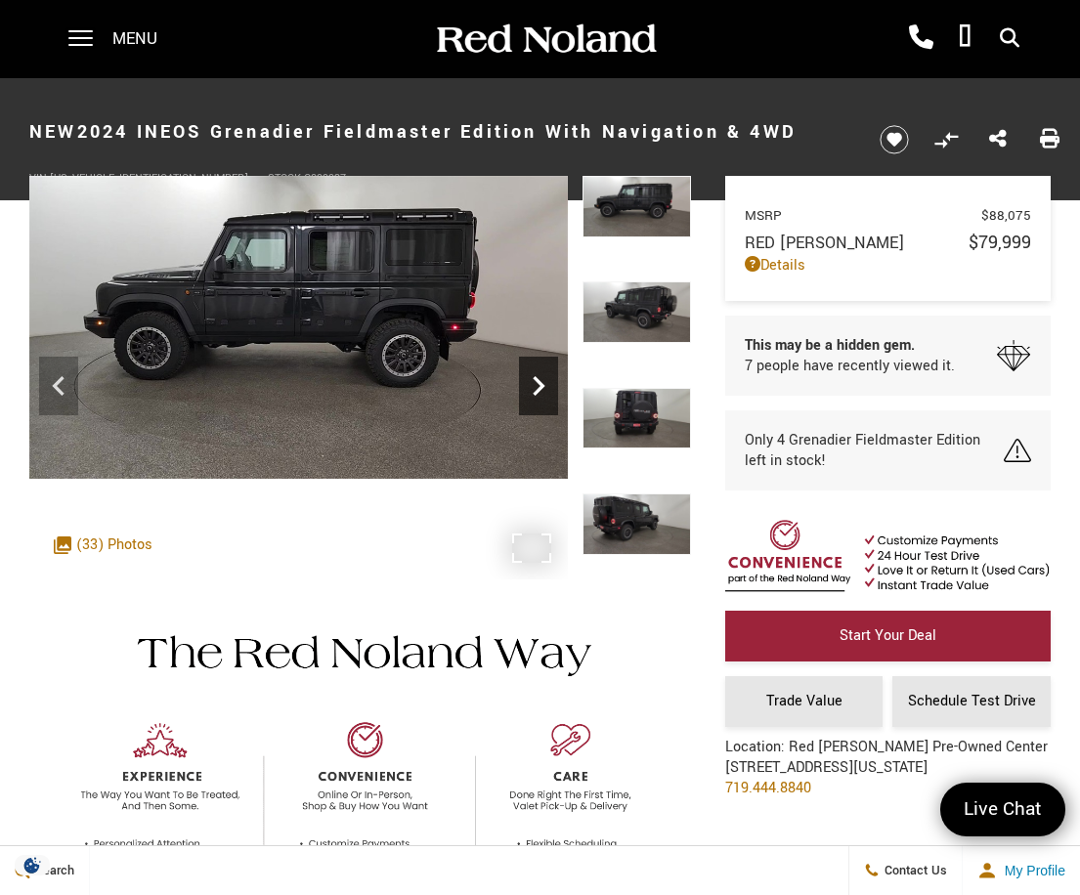
click at [540, 385] on icon "Next" at bounding box center [538, 386] width 39 height 39
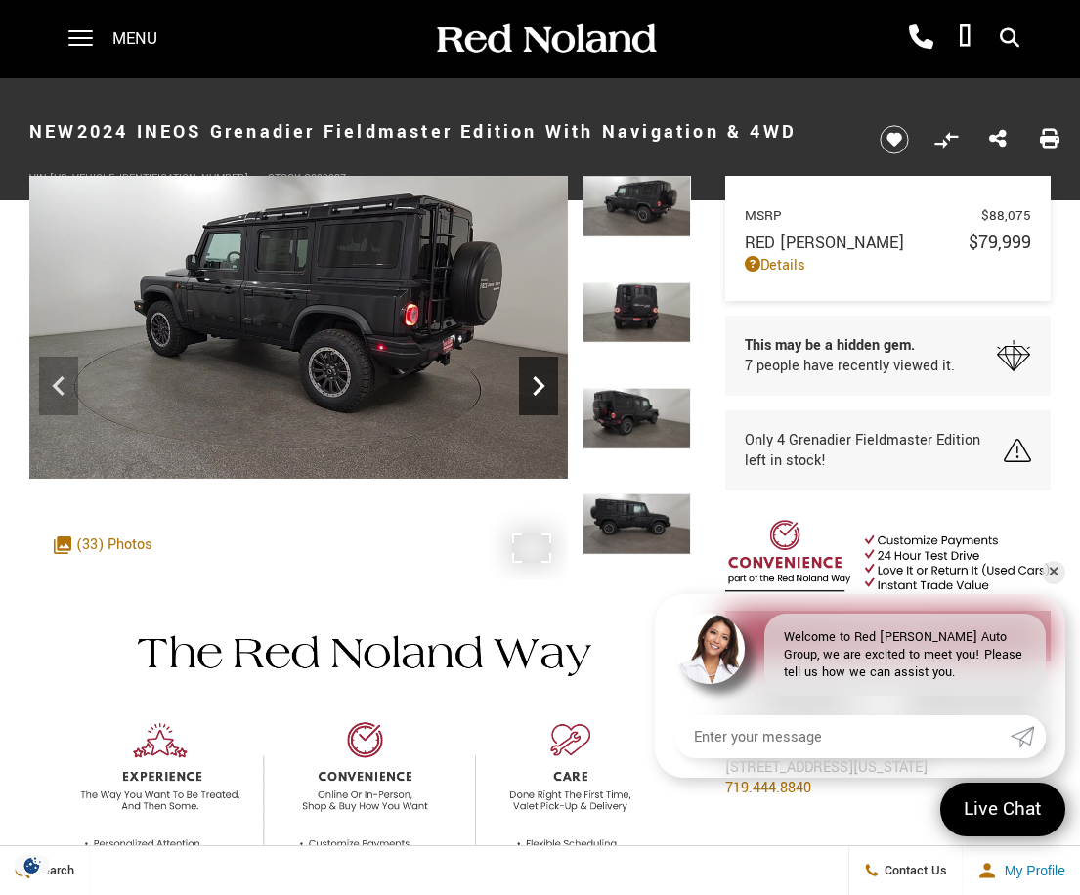
click at [540, 385] on icon "Next" at bounding box center [538, 386] width 39 height 39
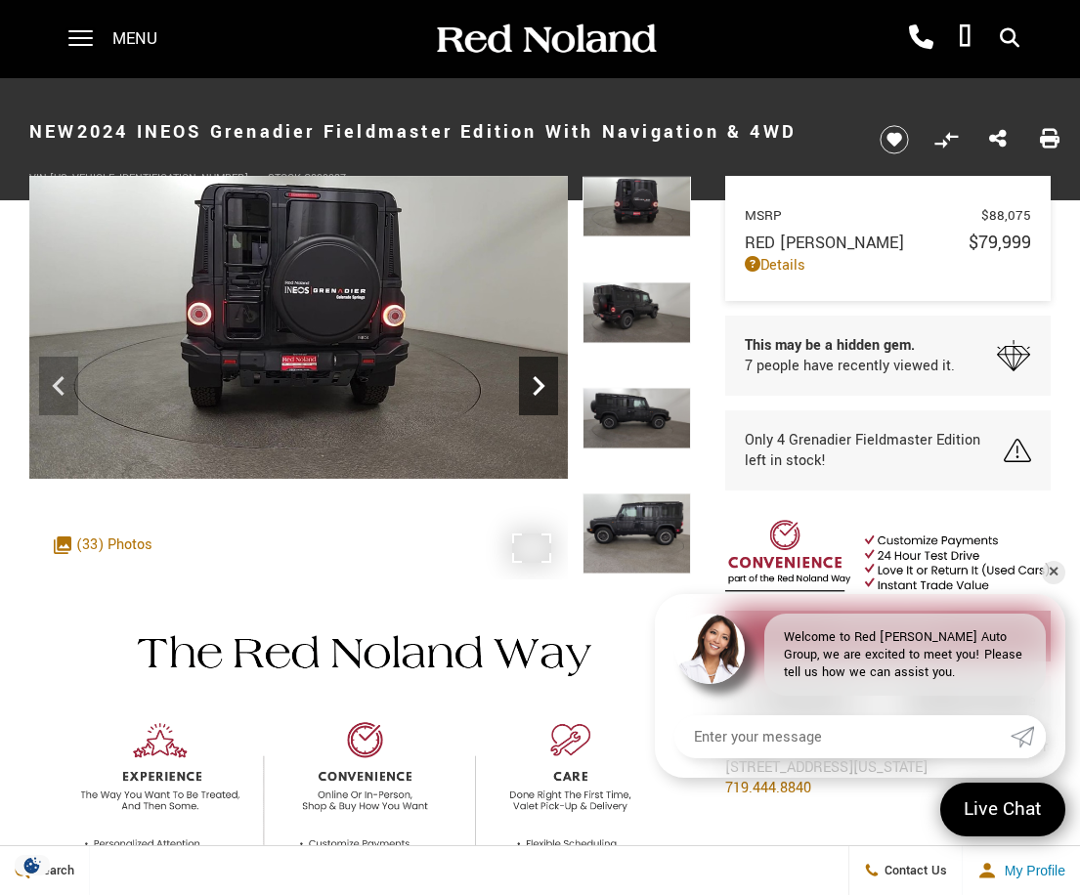
click at [540, 385] on icon "Next" at bounding box center [538, 386] width 39 height 39
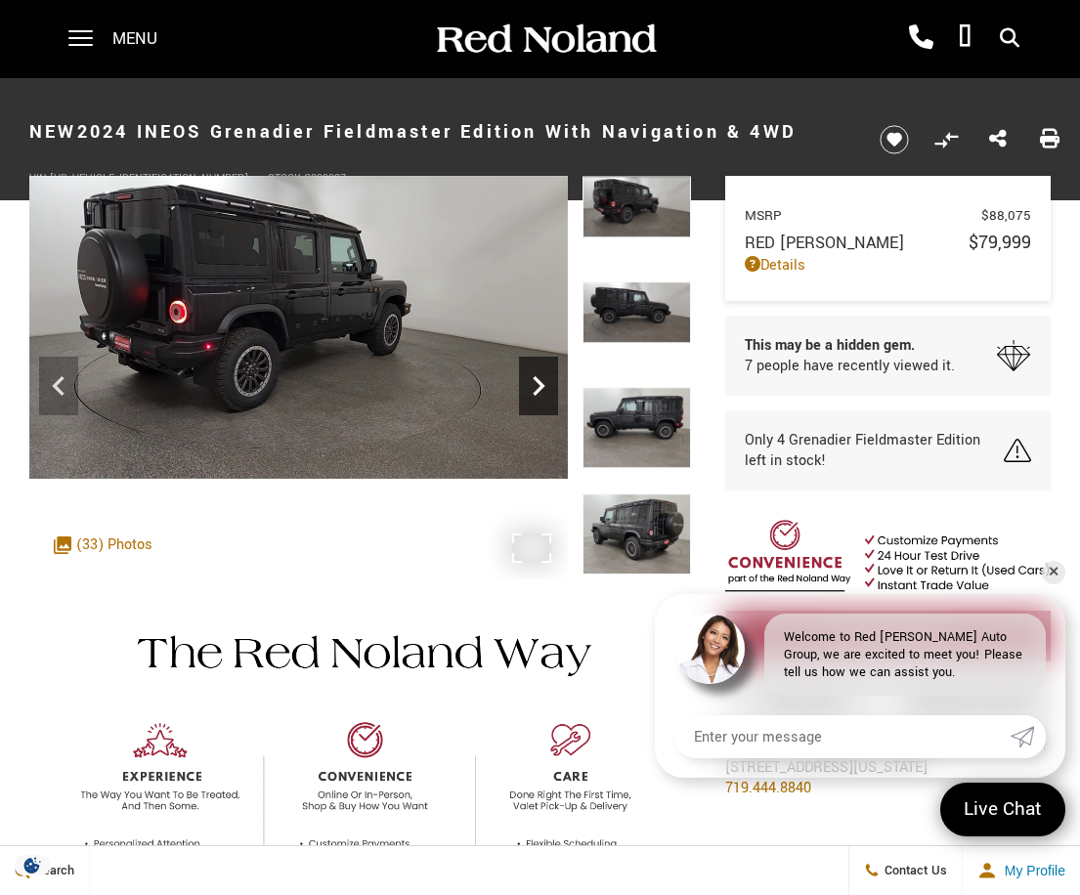
click at [540, 385] on icon "Next" at bounding box center [538, 386] width 39 height 39
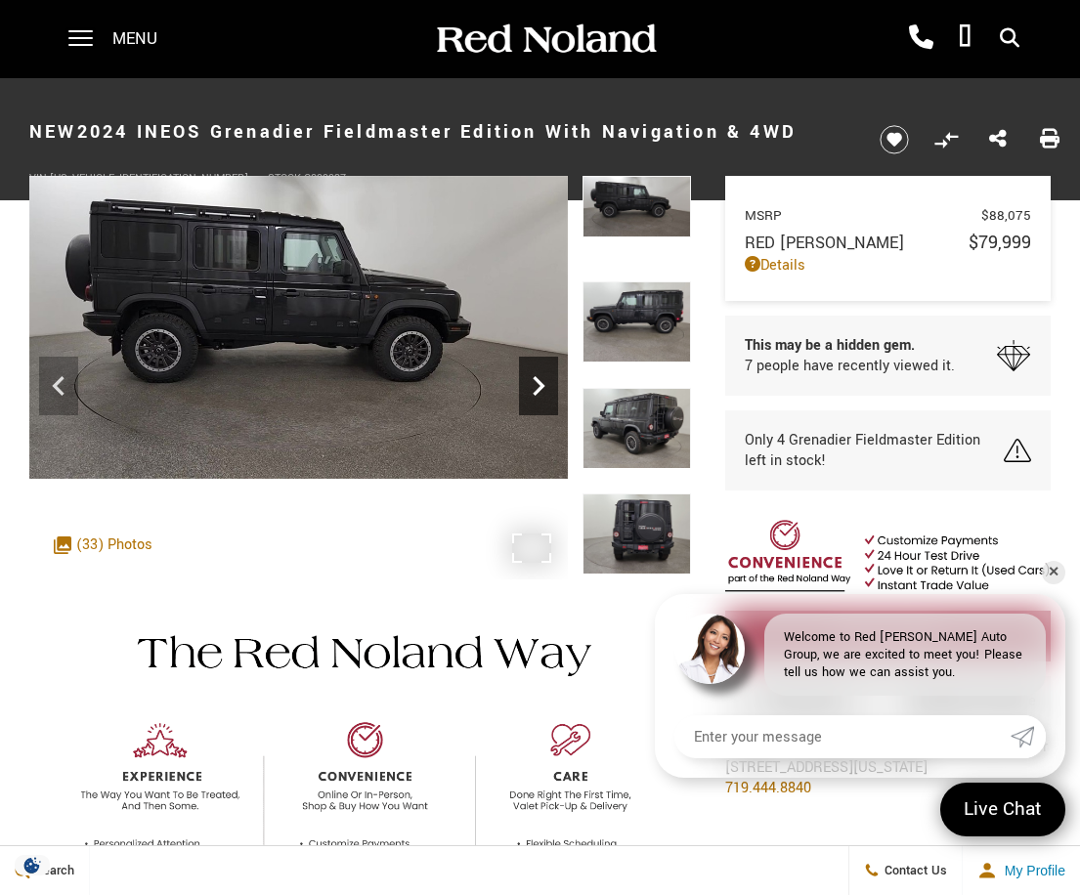
click at [540, 385] on icon "Next" at bounding box center [538, 386] width 39 height 39
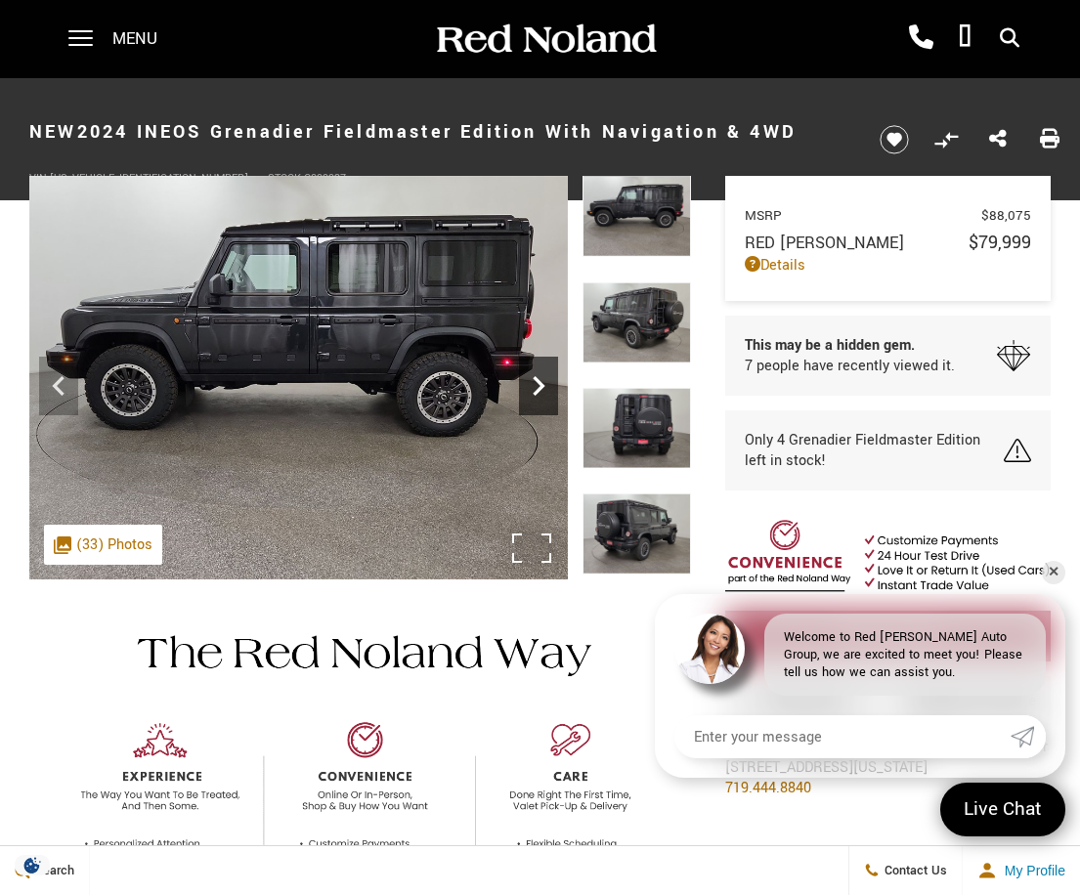
click at [540, 385] on icon "Next" at bounding box center [538, 386] width 39 height 39
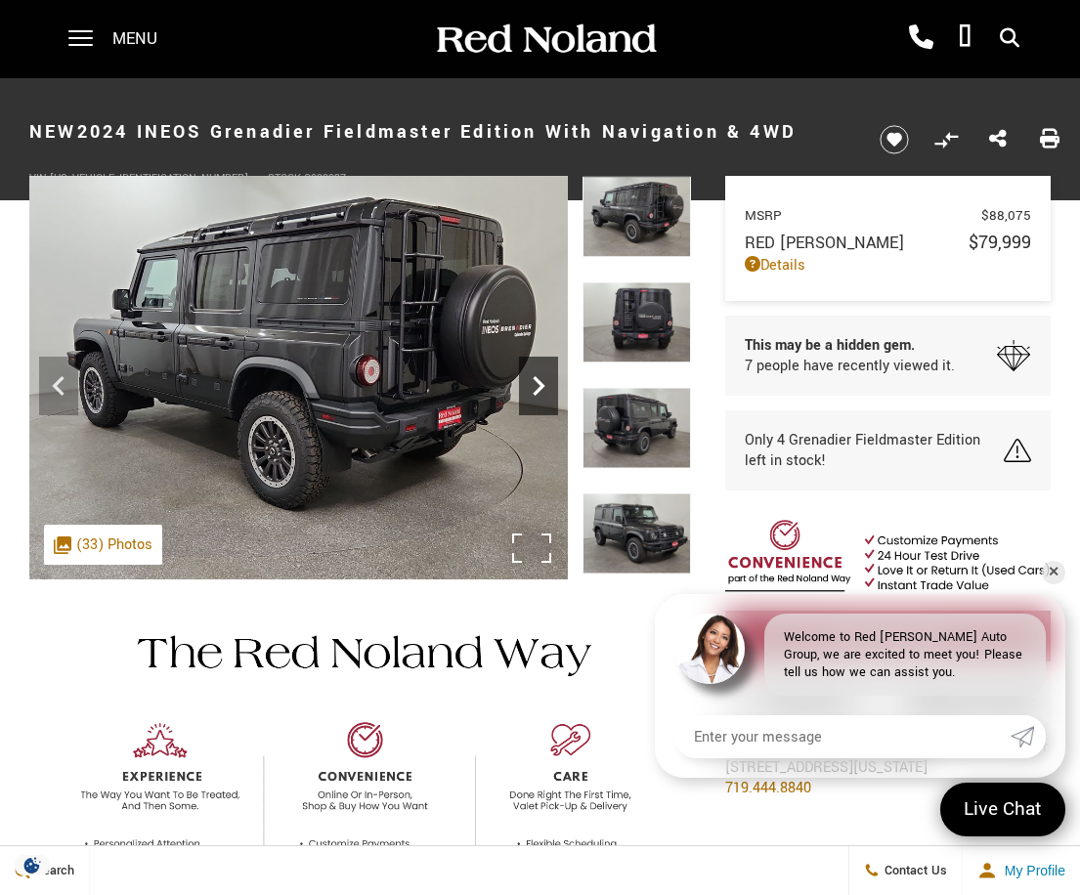
click at [540, 385] on icon "Next" at bounding box center [538, 386] width 39 height 39
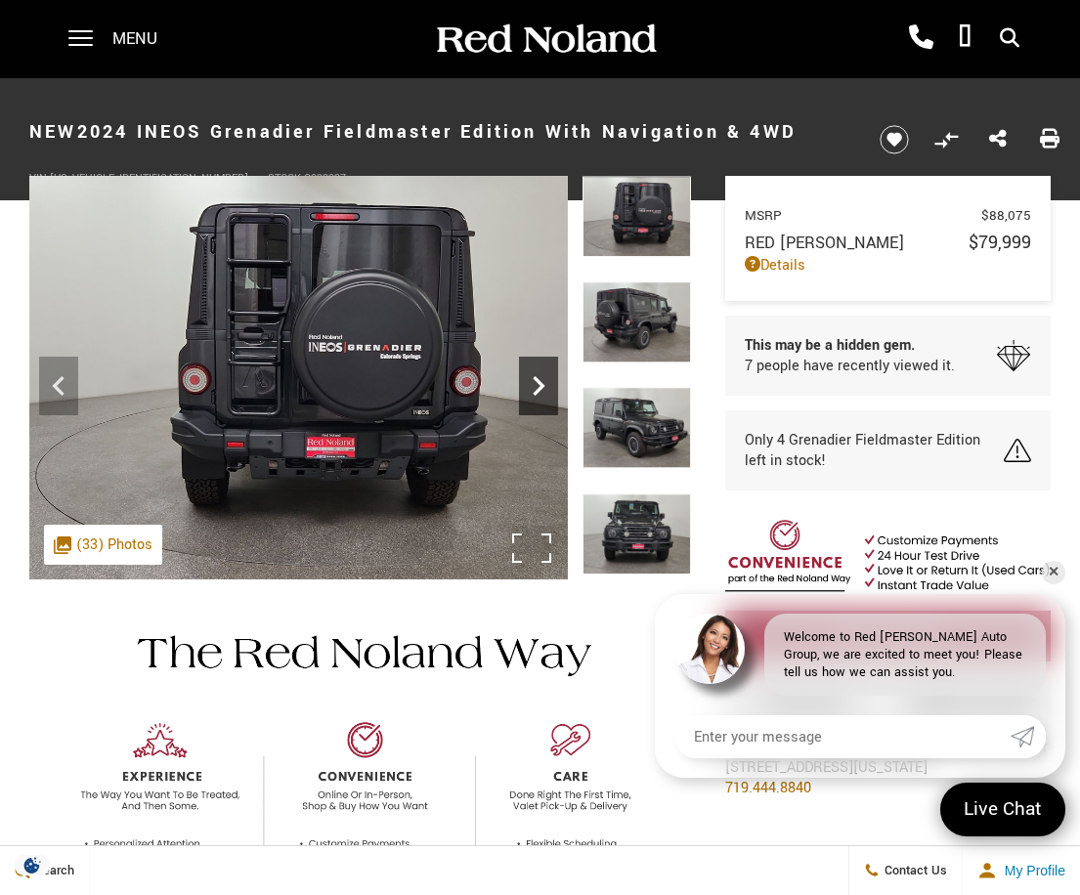
click at [540, 385] on icon "Next" at bounding box center [538, 386] width 39 height 39
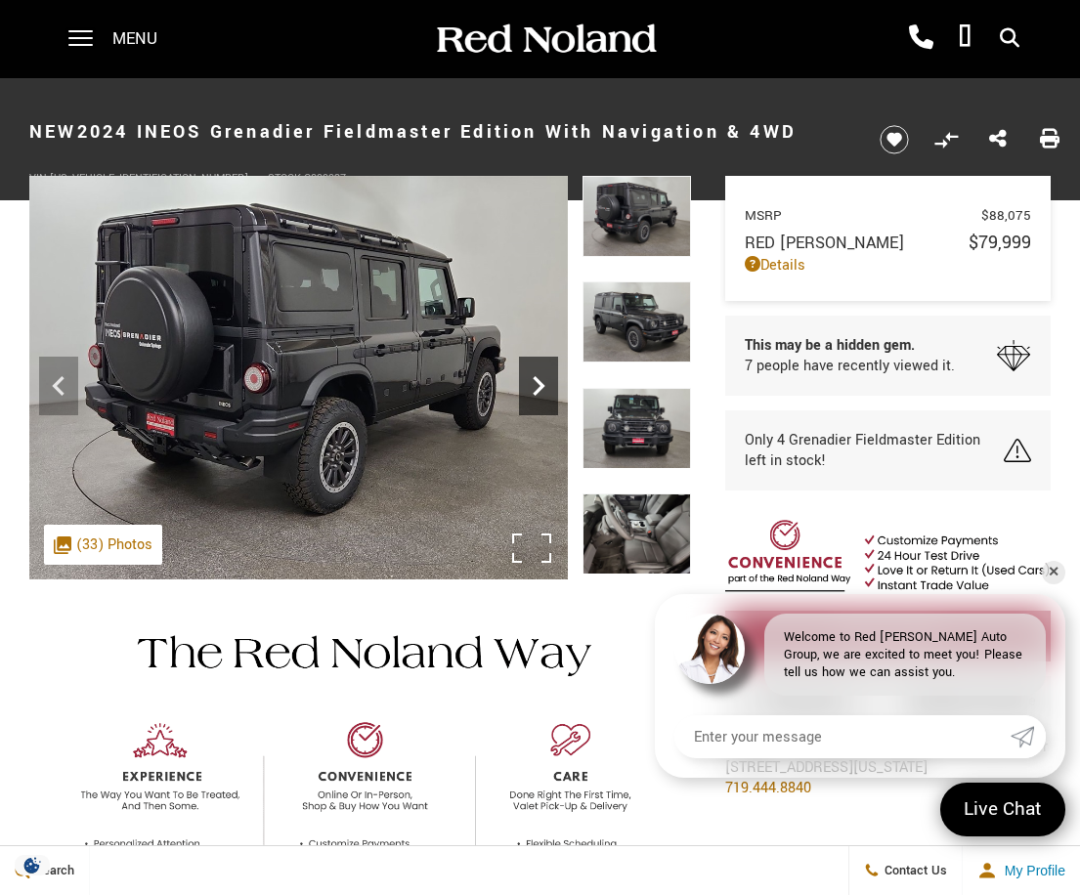
click at [540, 385] on icon "Next" at bounding box center [538, 386] width 39 height 39
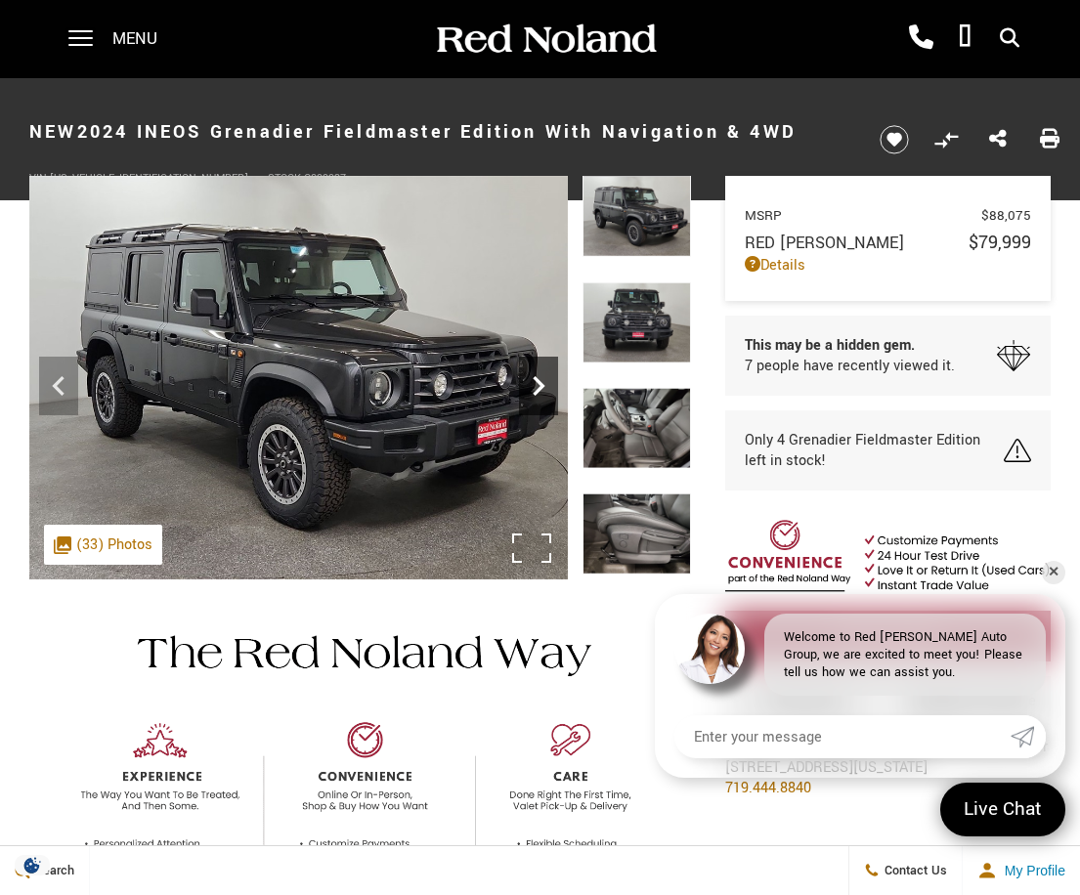
click at [540, 385] on icon "Next" at bounding box center [538, 386] width 39 height 39
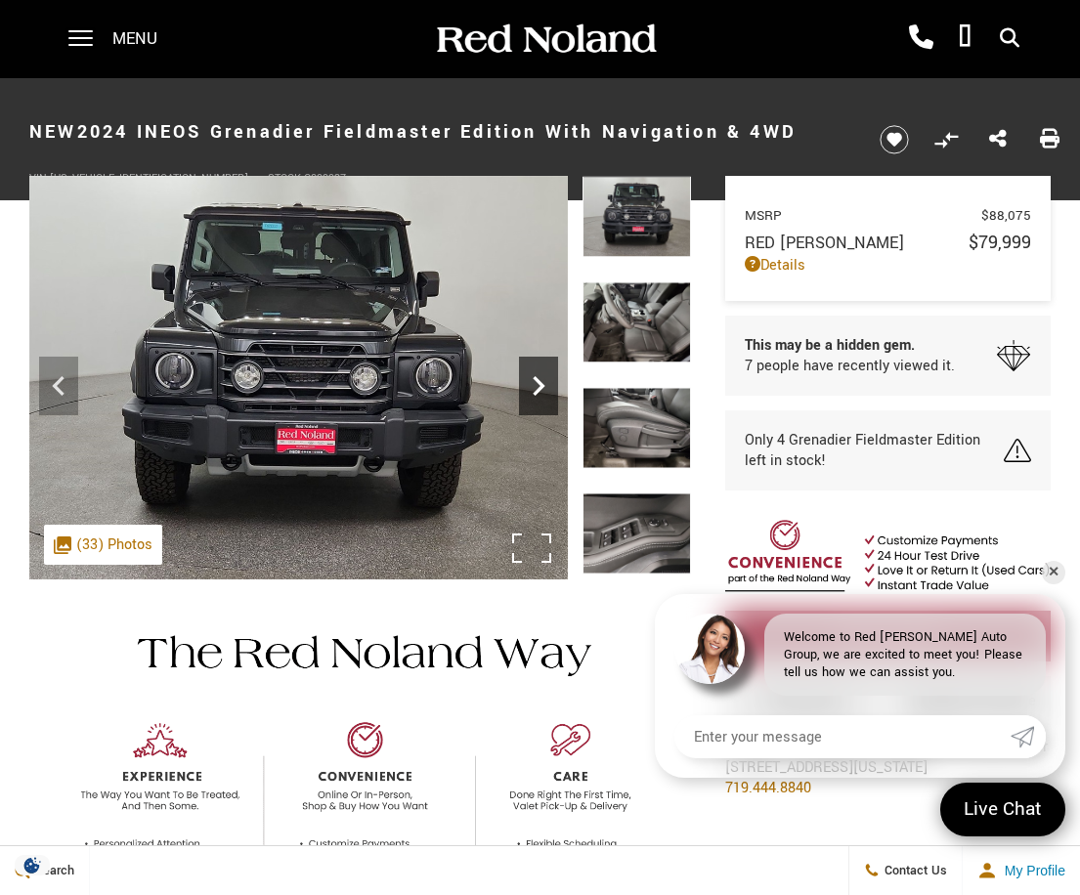
click at [540, 385] on icon "Next" at bounding box center [538, 386] width 39 height 39
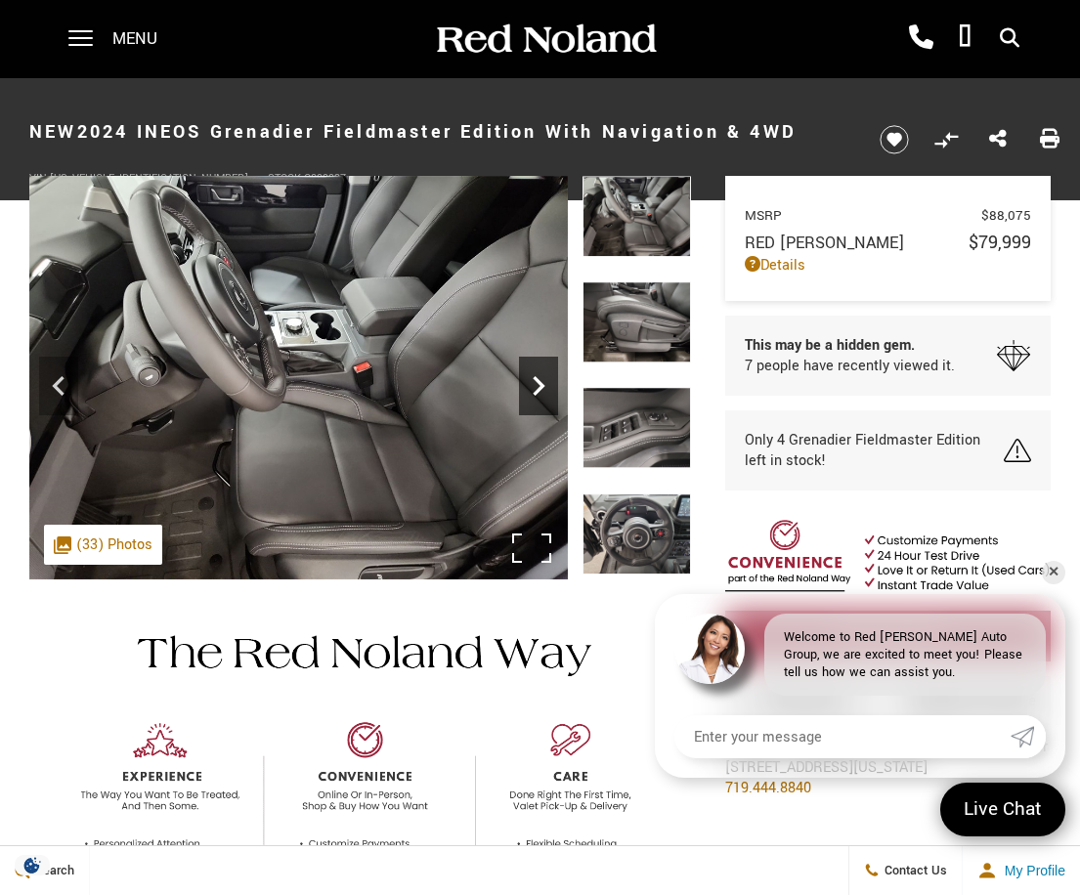
click at [540, 385] on icon "Next" at bounding box center [538, 386] width 39 height 39
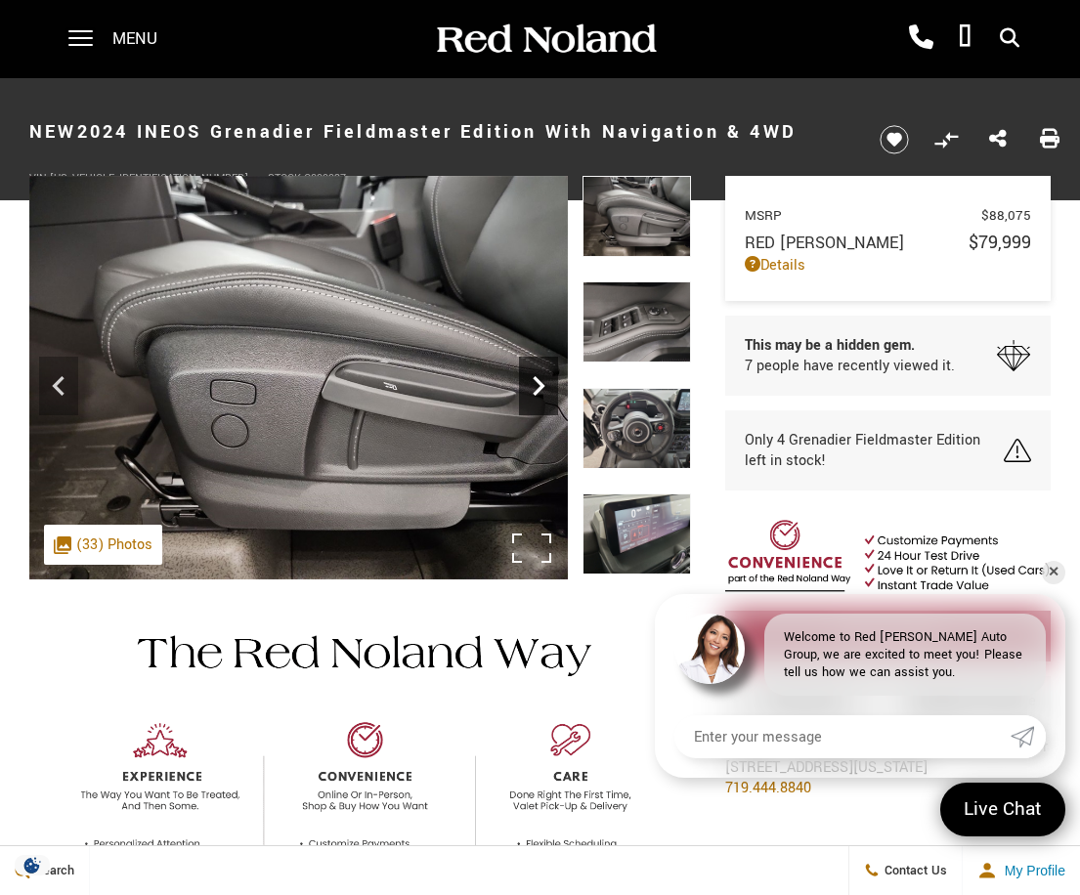
click at [540, 385] on icon "Next" at bounding box center [538, 386] width 39 height 39
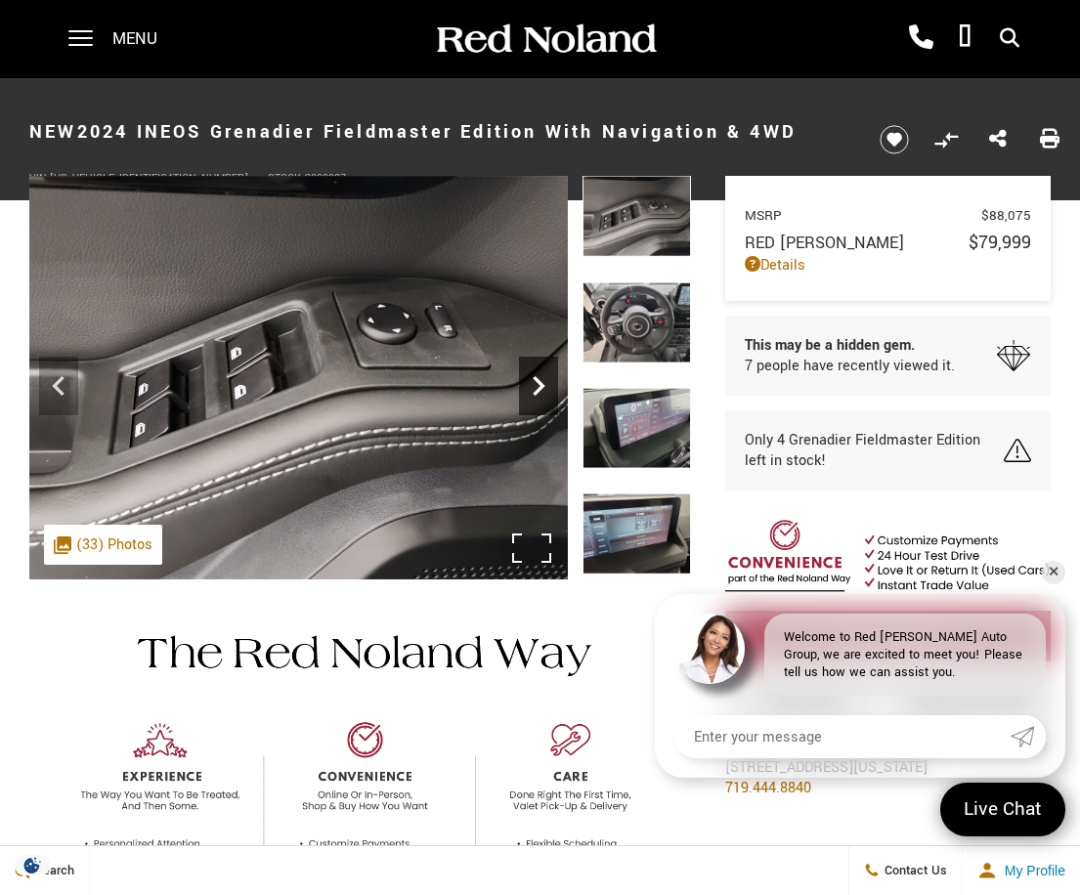
click at [540, 385] on icon "Next" at bounding box center [538, 386] width 39 height 39
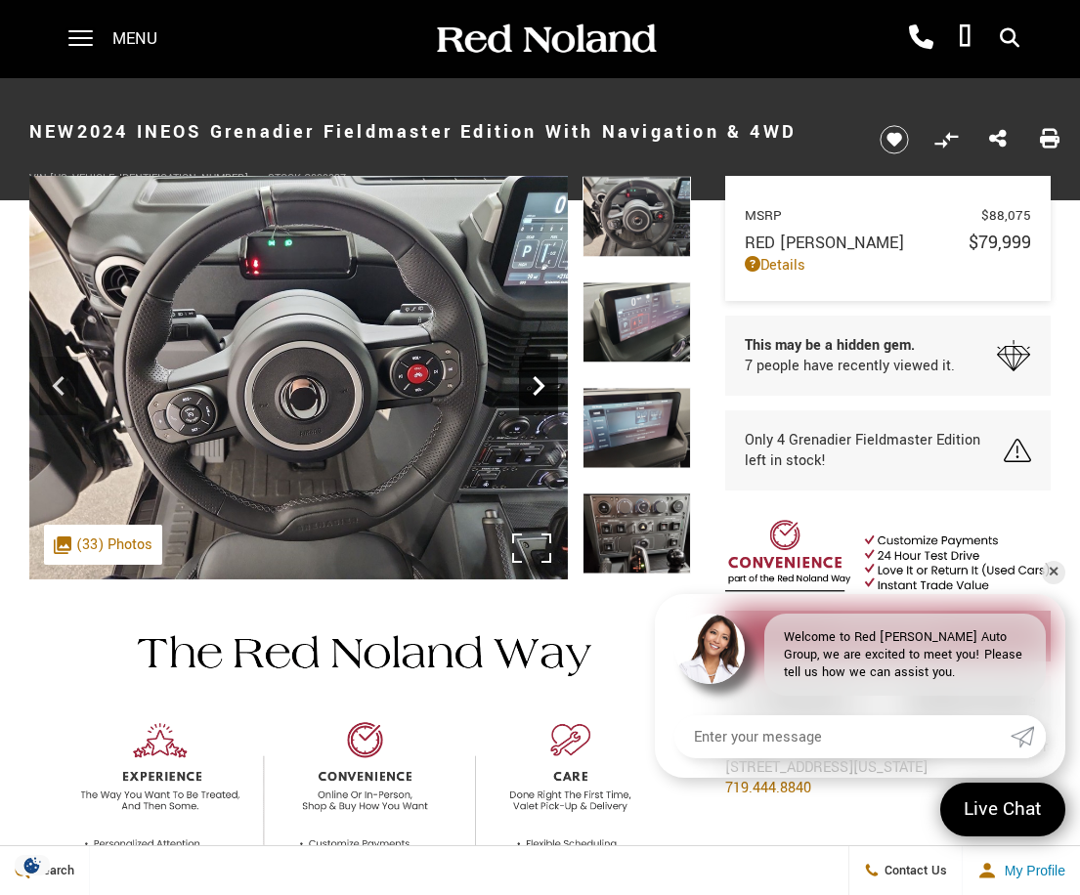
click at [540, 385] on icon "Next" at bounding box center [538, 386] width 39 height 39
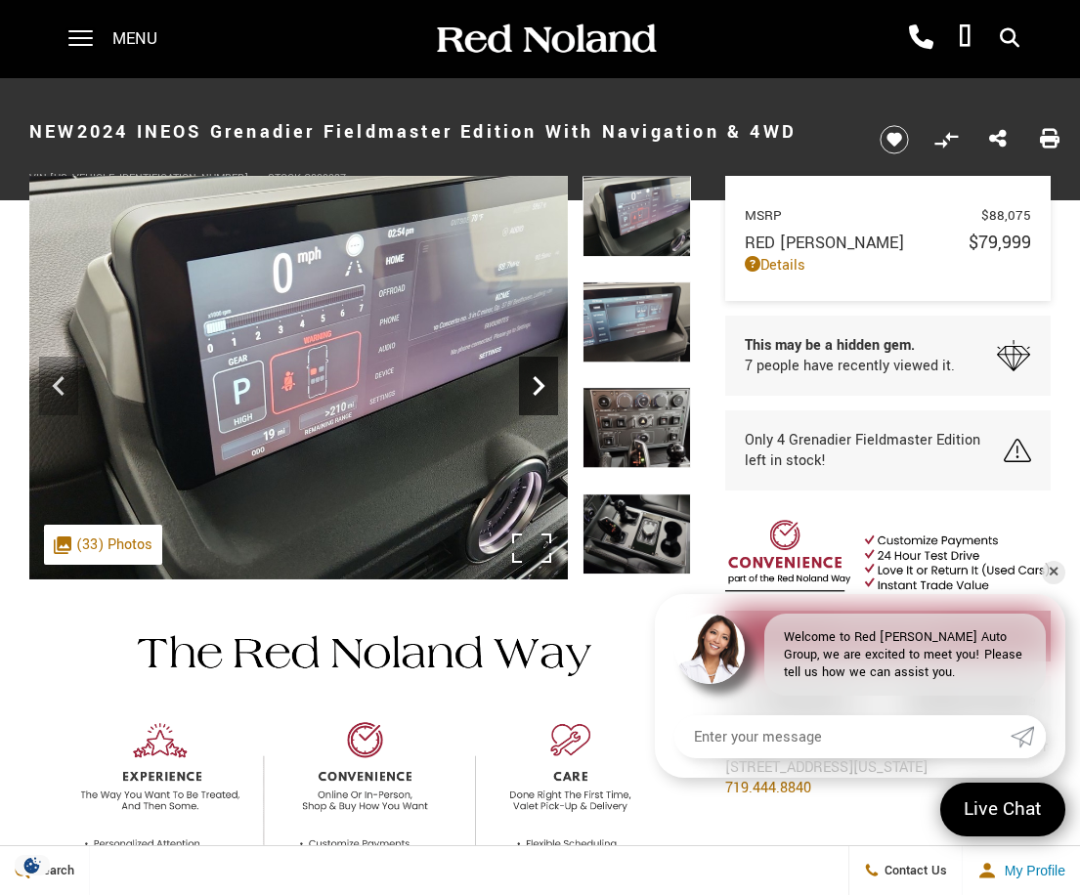
click at [540, 385] on icon "Next" at bounding box center [538, 386] width 39 height 39
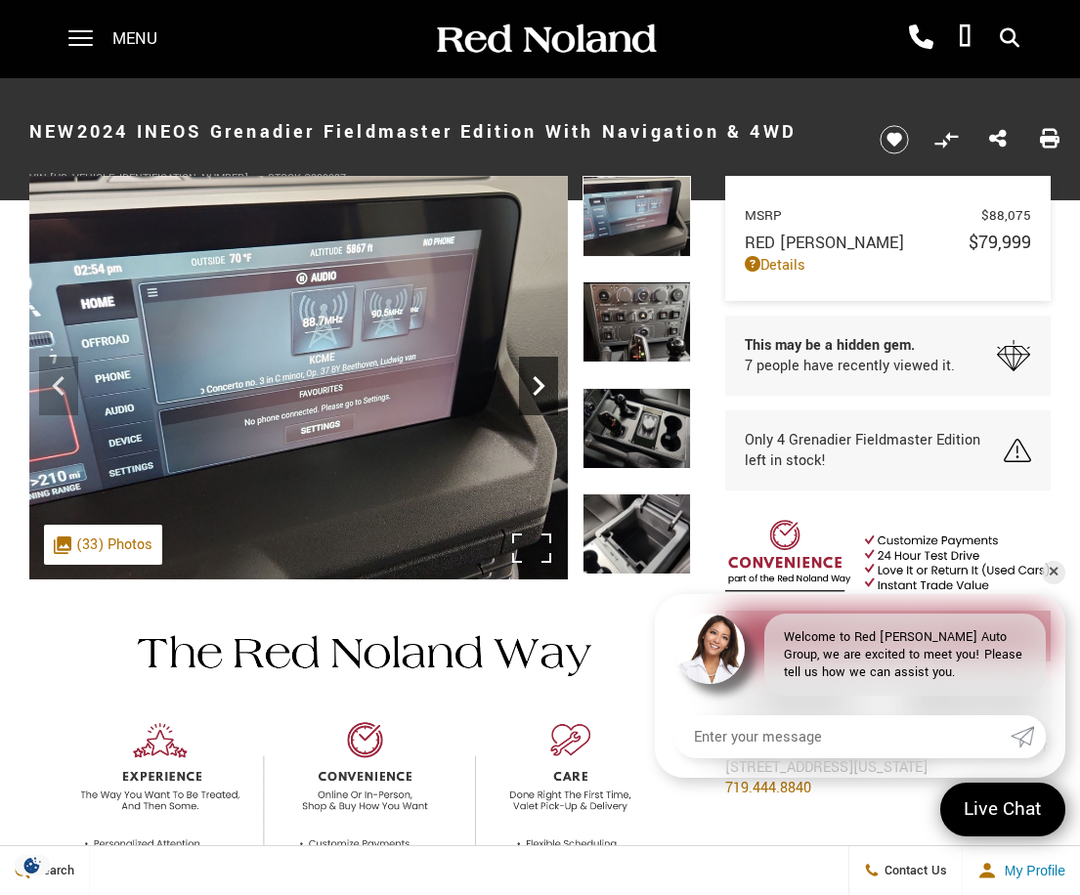
click at [540, 385] on icon "Next" at bounding box center [538, 386] width 39 height 39
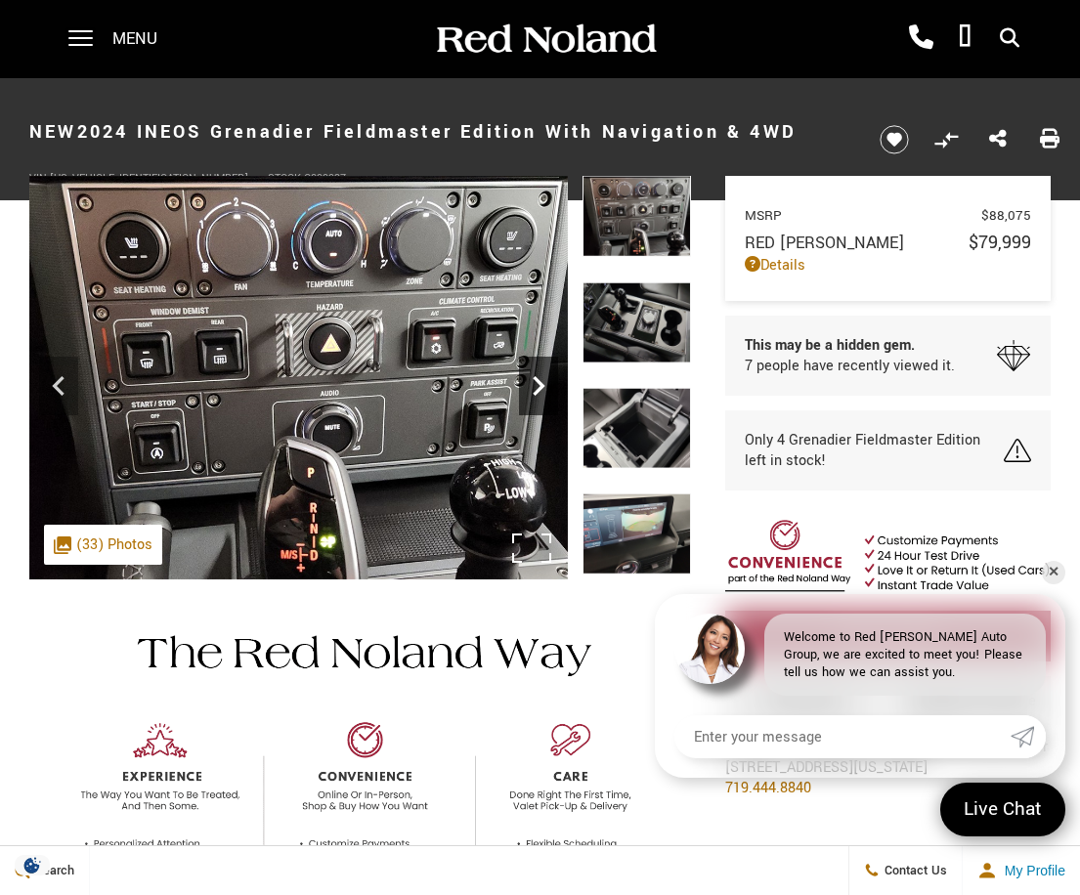
click at [540, 385] on icon "Next" at bounding box center [538, 386] width 39 height 39
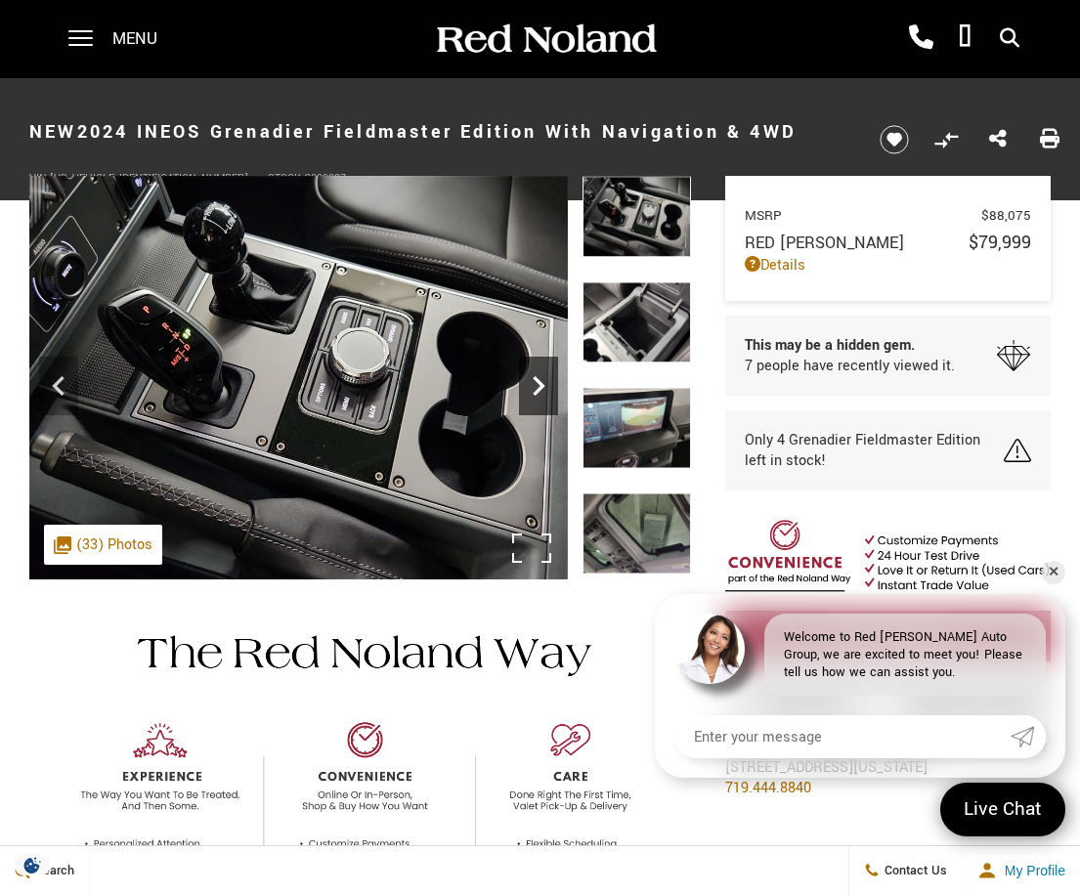
click at [540, 385] on icon "Next" at bounding box center [538, 386] width 39 height 39
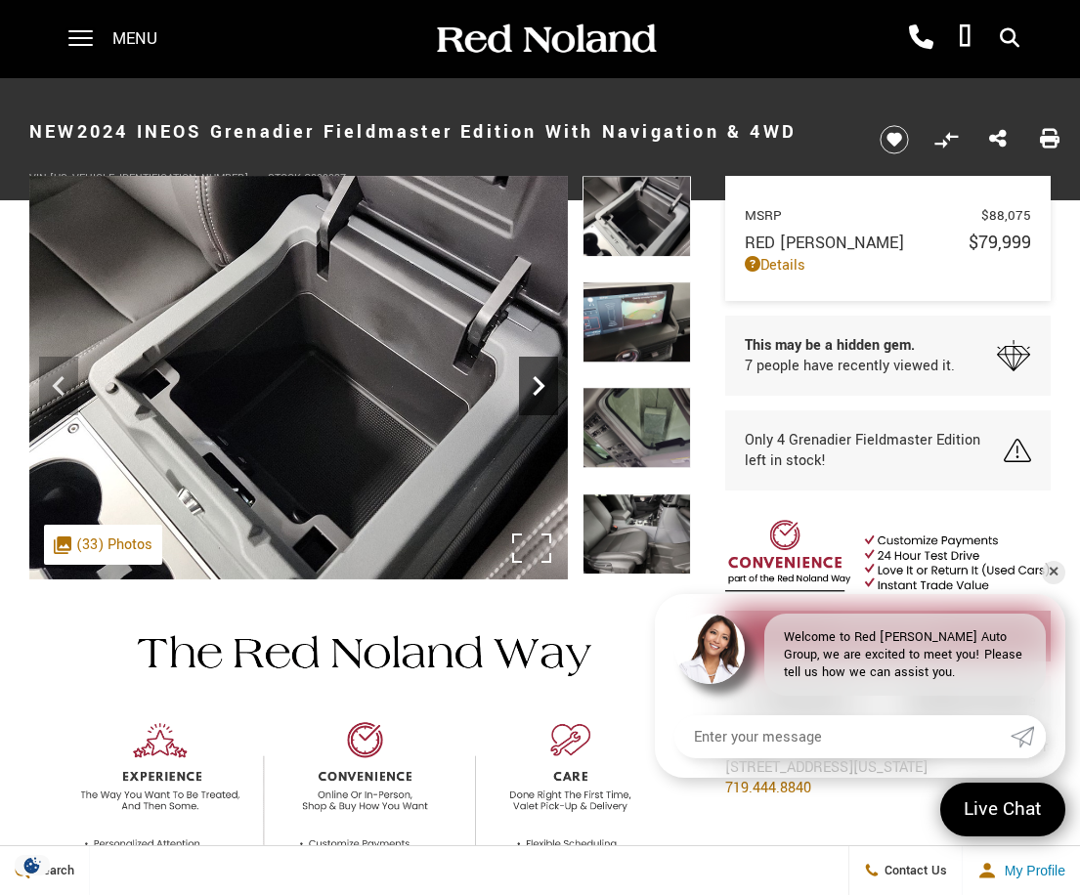
click at [540, 385] on icon "Next" at bounding box center [538, 386] width 39 height 39
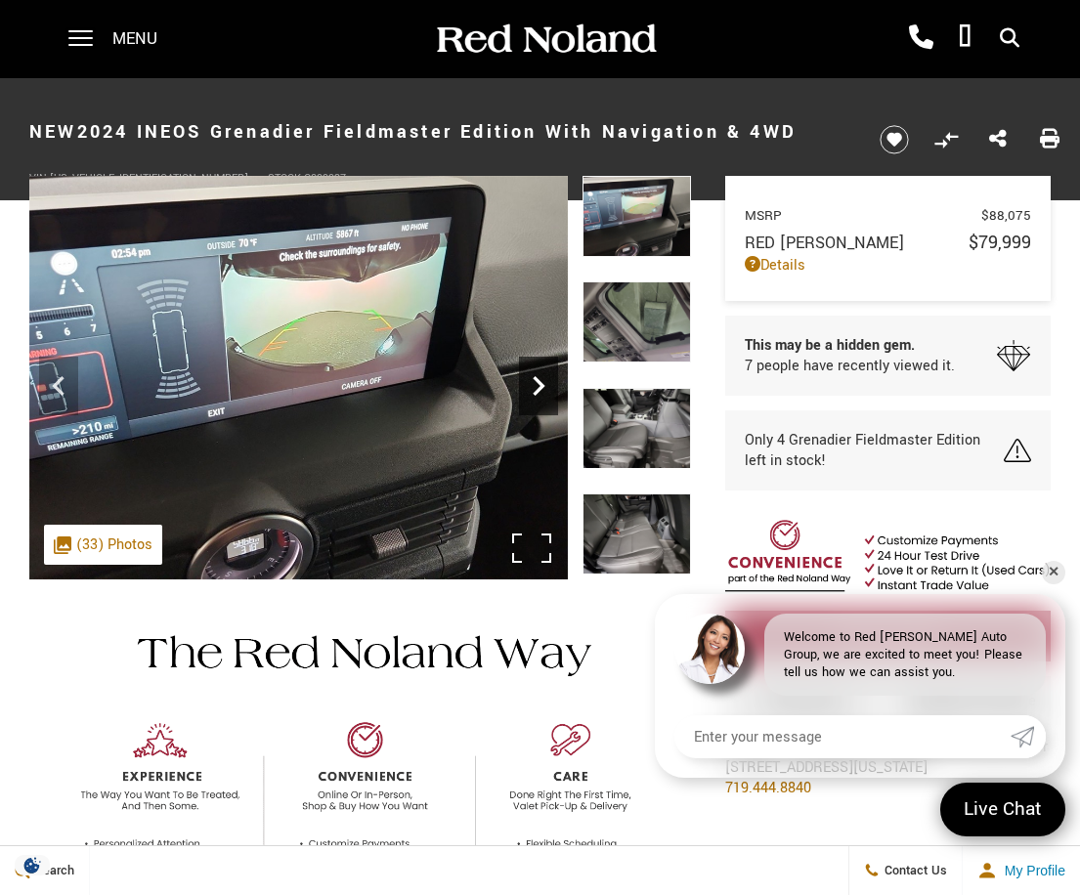
click at [540, 385] on icon "Next" at bounding box center [538, 386] width 39 height 39
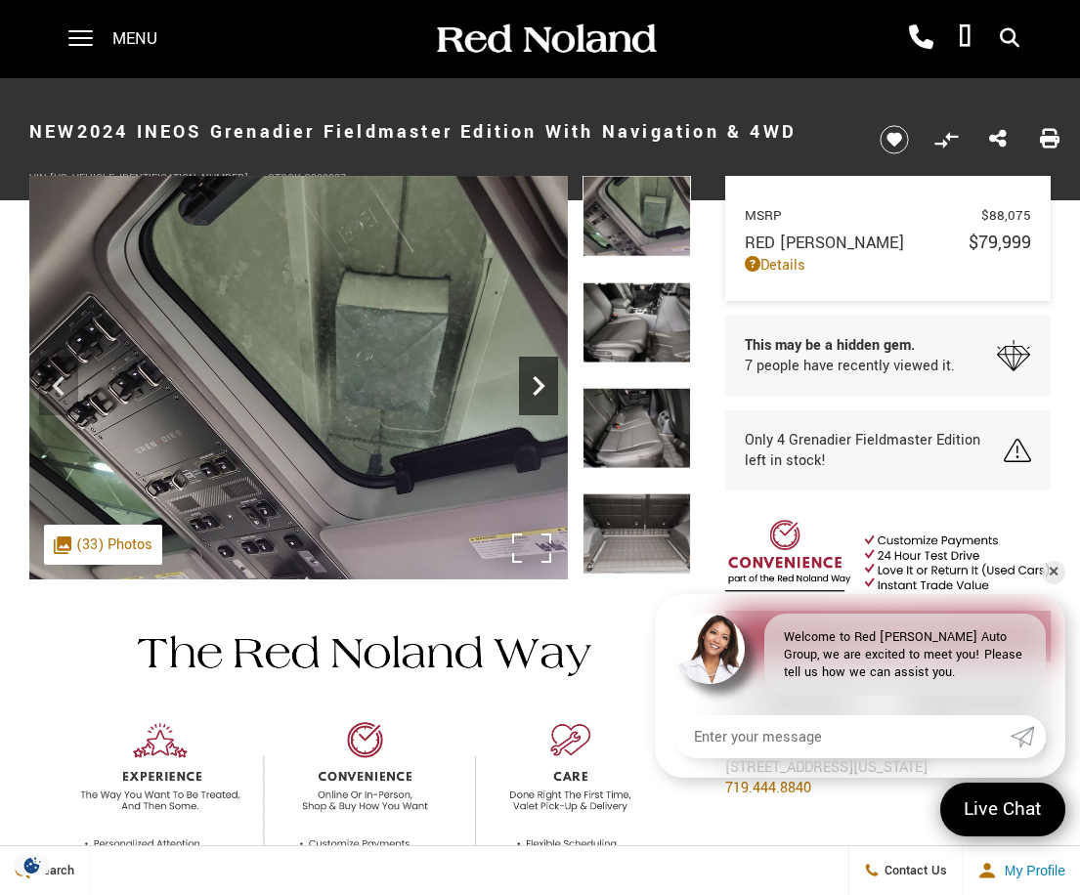
click at [540, 385] on icon "Next" at bounding box center [538, 386] width 39 height 39
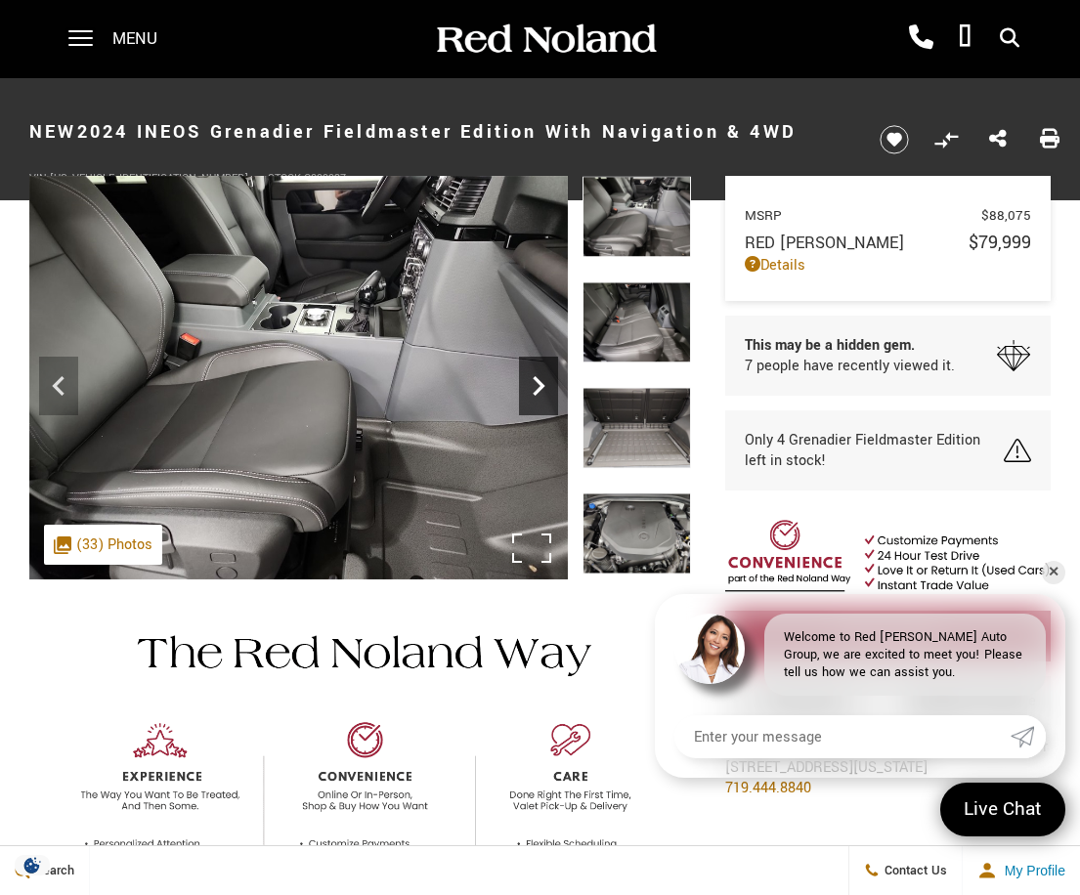
click at [540, 385] on icon "Next" at bounding box center [538, 386] width 39 height 39
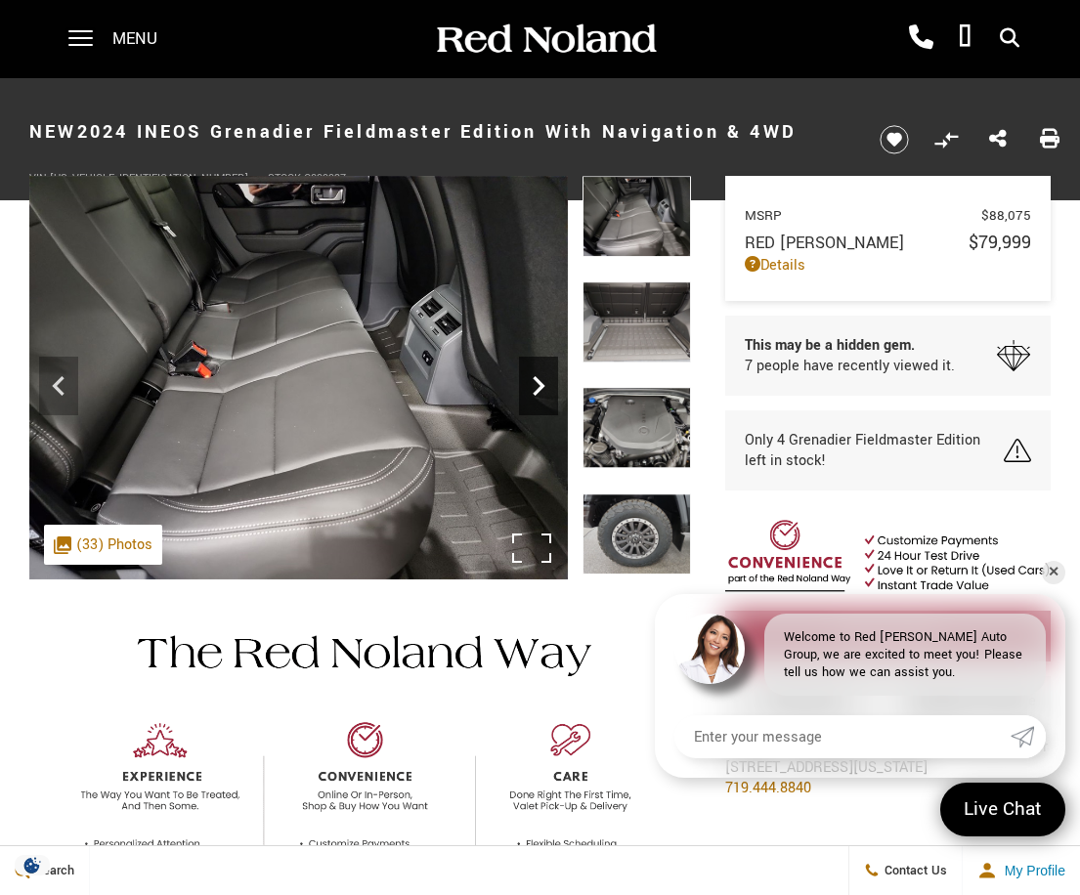
click at [540, 385] on icon "Next" at bounding box center [538, 386] width 39 height 39
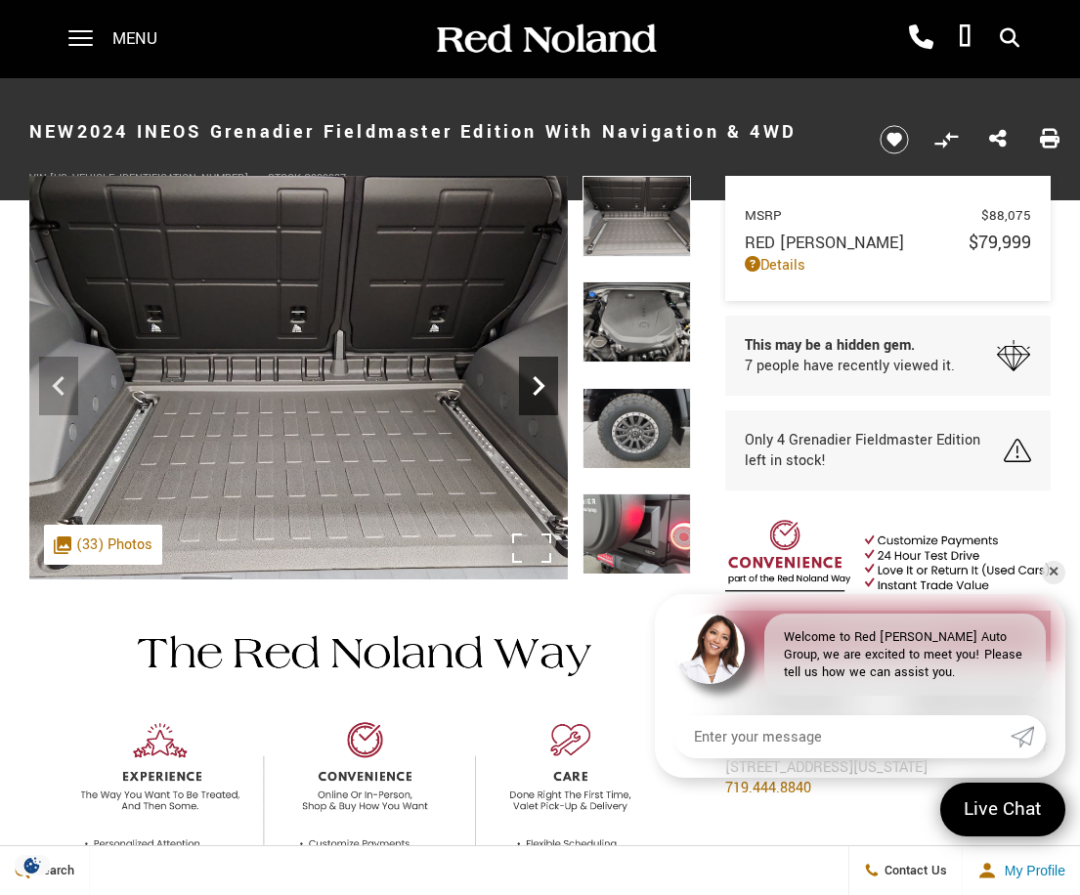
click at [540, 385] on icon "Next" at bounding box center [538, 386] width 39 height 39
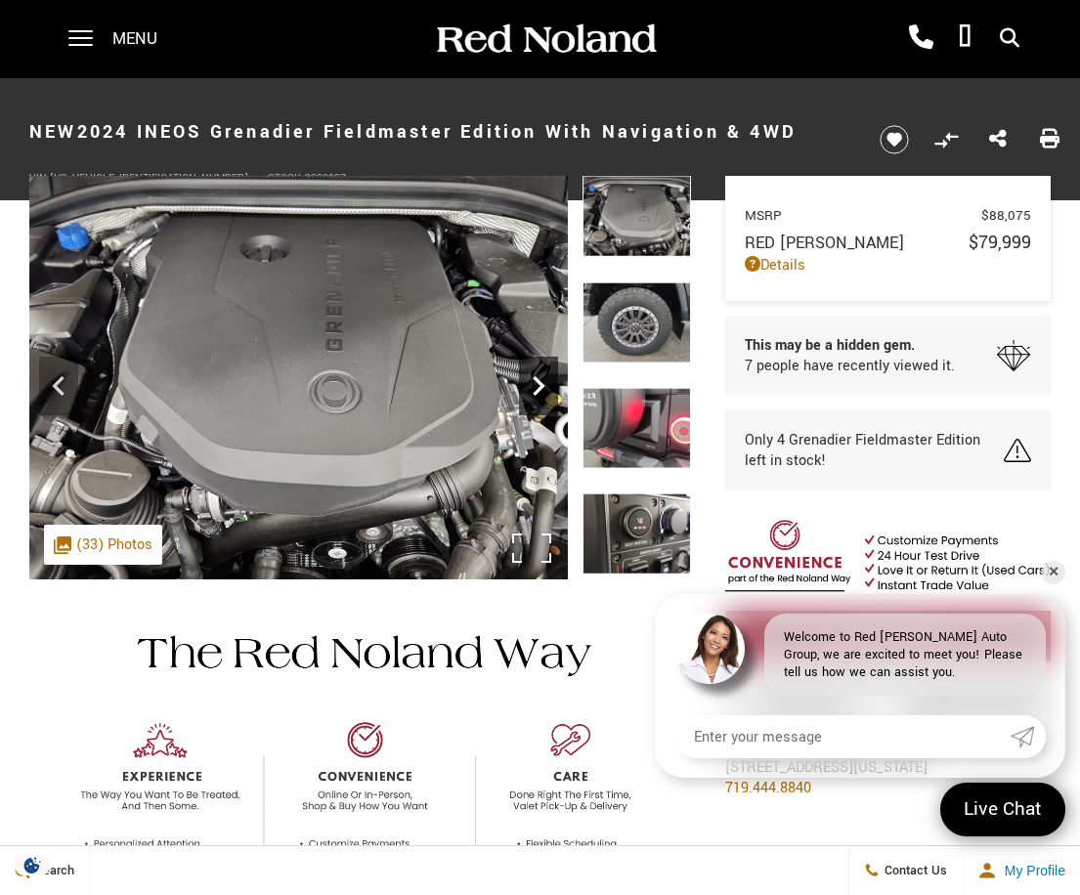
click at [540, 385] on icon "Next" at bounding box center [538, 386] width 39 height 39
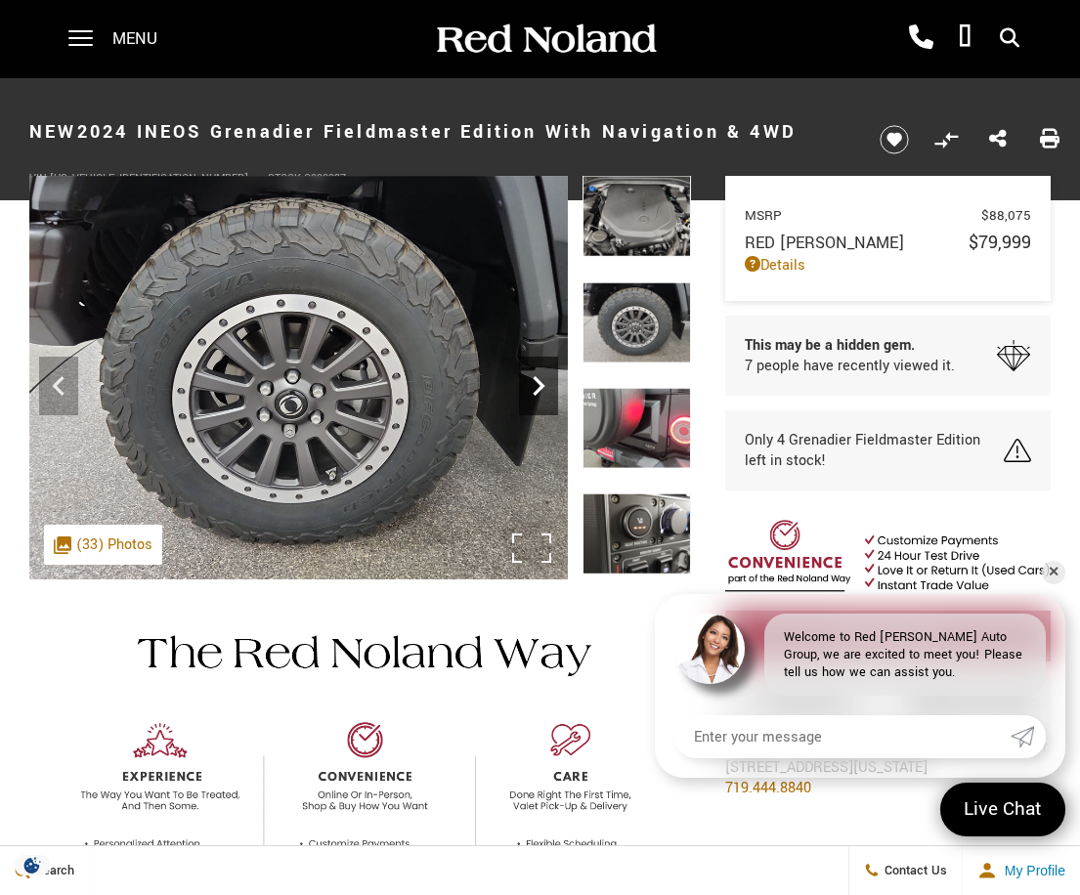
click at [540, 385] on icon "Next" at bounding box center [538, 386] width 39 height 39
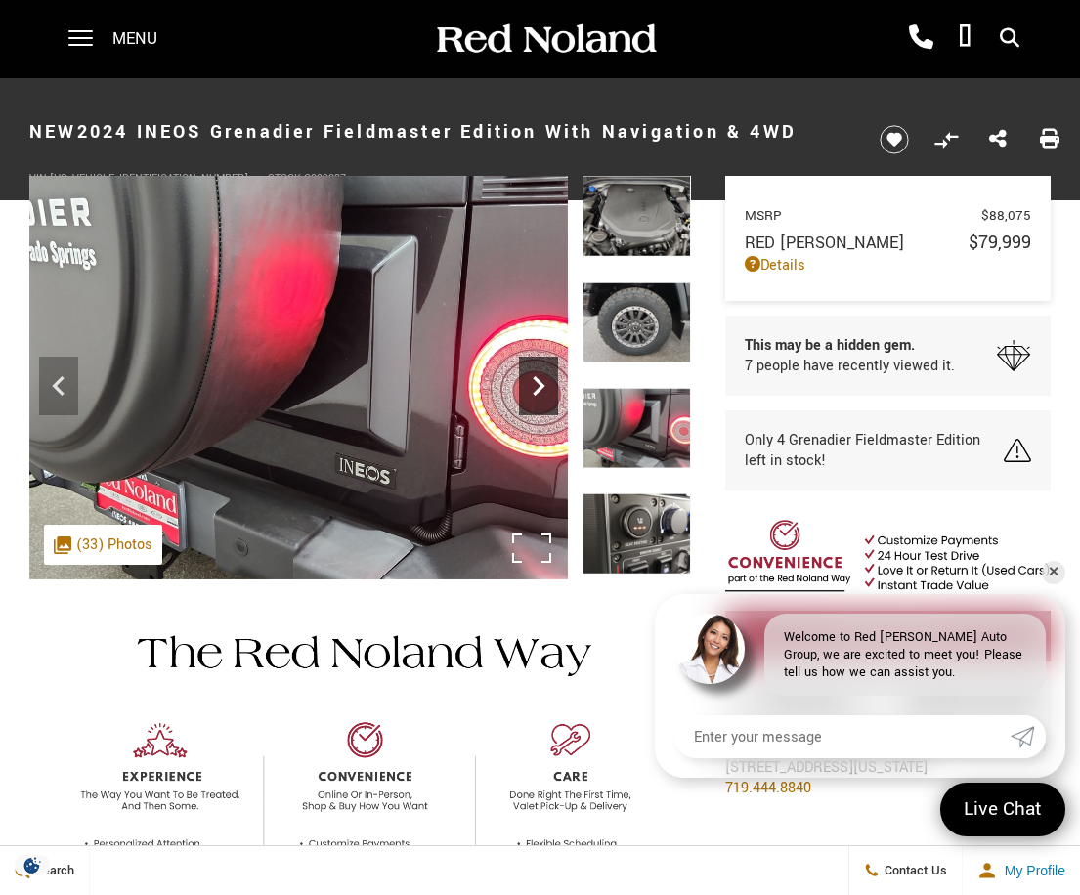
click at [540, 385] on icon "Next" at bounding box center [538, 386] width 39 height 39
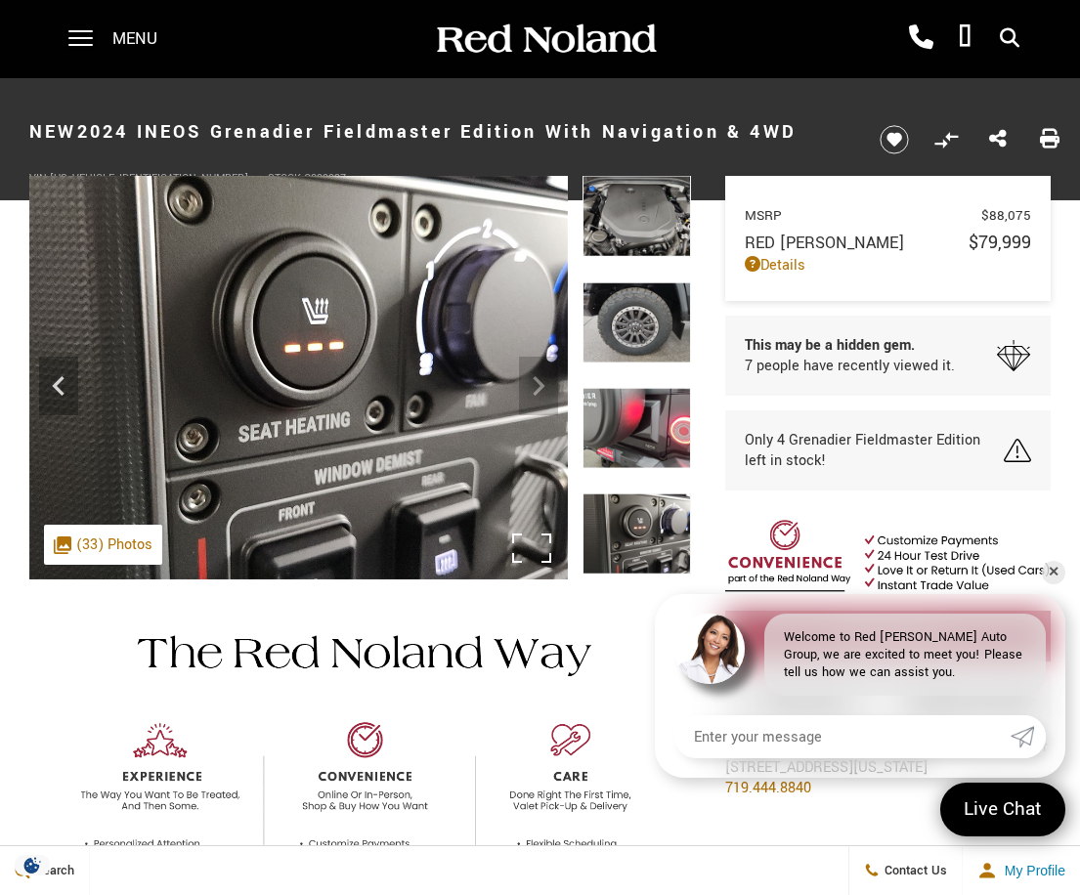
click at [540, 385] on img at bounding box center [298, 378] width 539 height 404
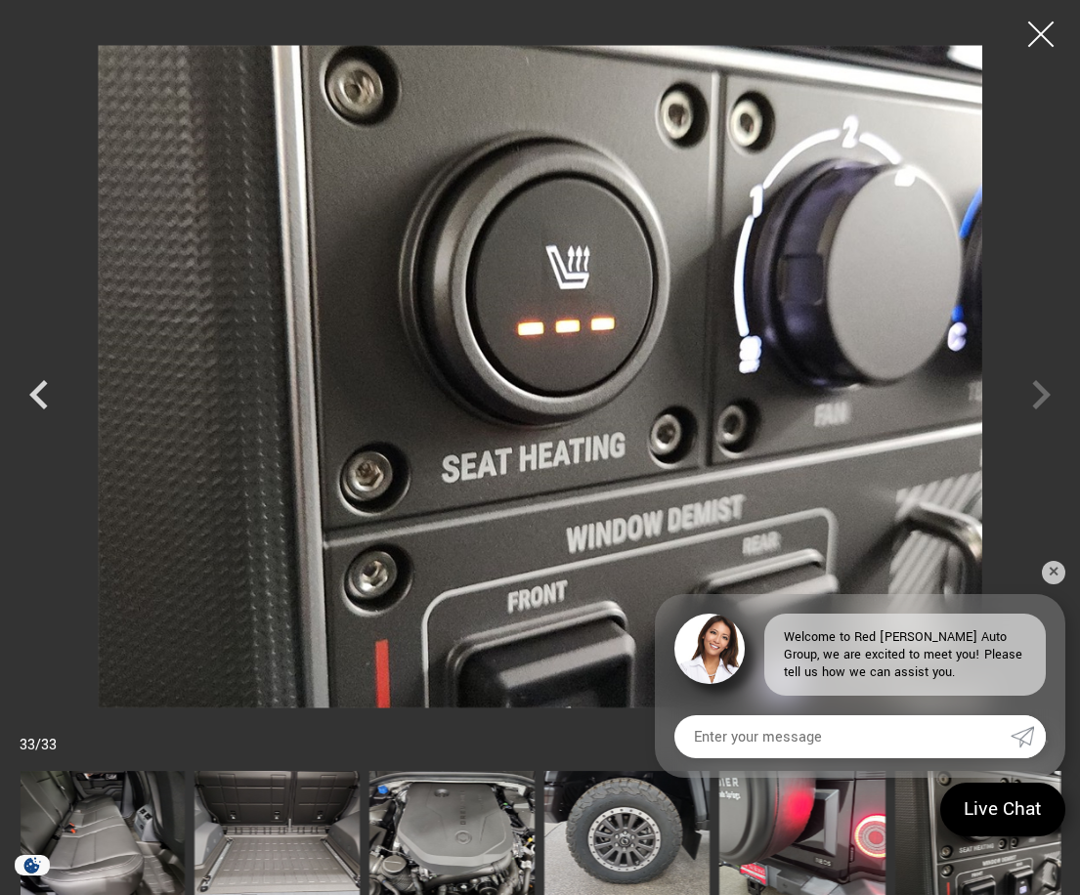
click at [1034, 52] on div at bounding box center [1042, 35] width 52 height 52
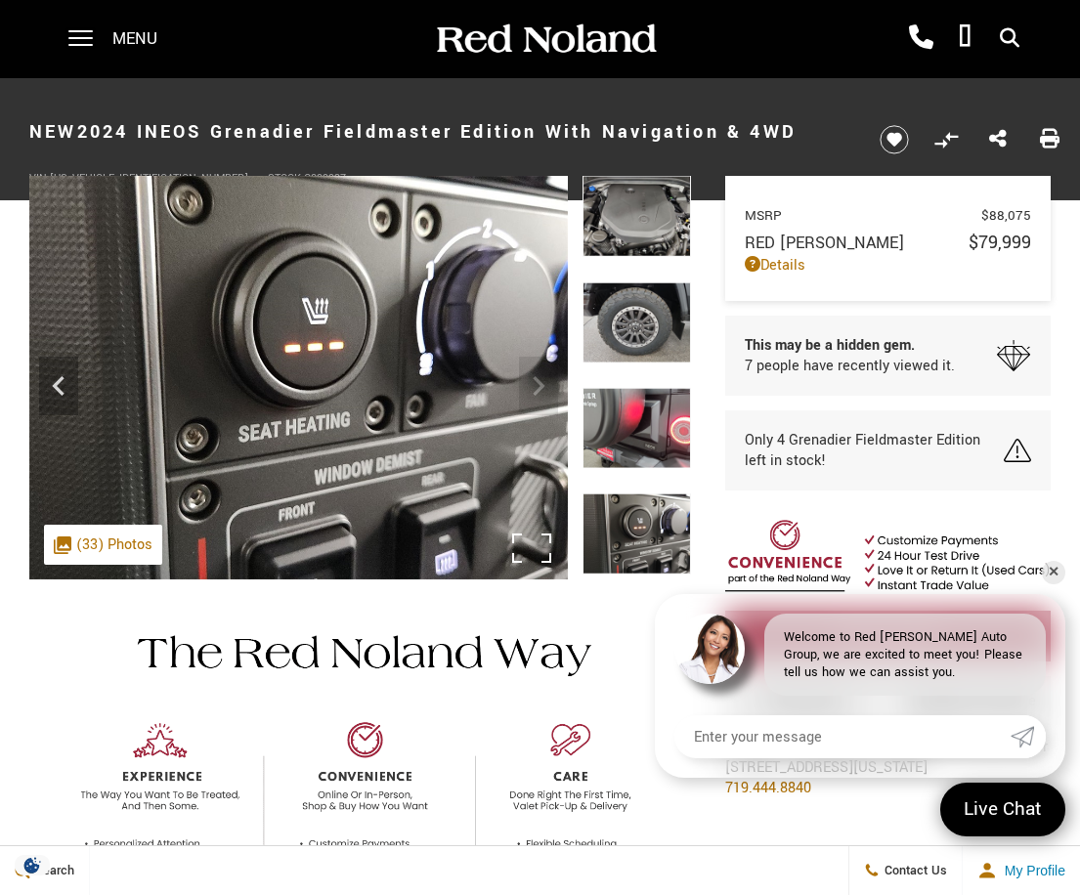
click at [533, 375] on img at bounding box center [298, 378] width 539 height 404
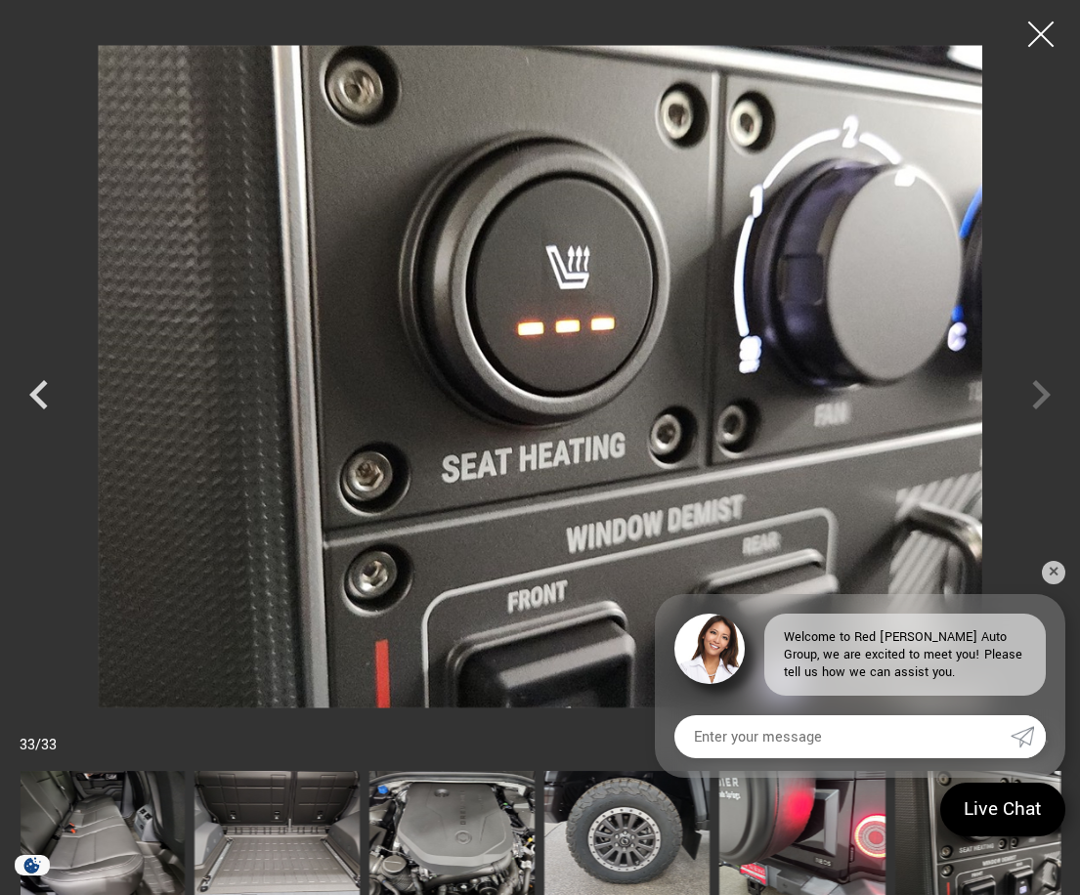
click at [1034, 32] on div at bounding box center [1042, 35] width 52 height 52
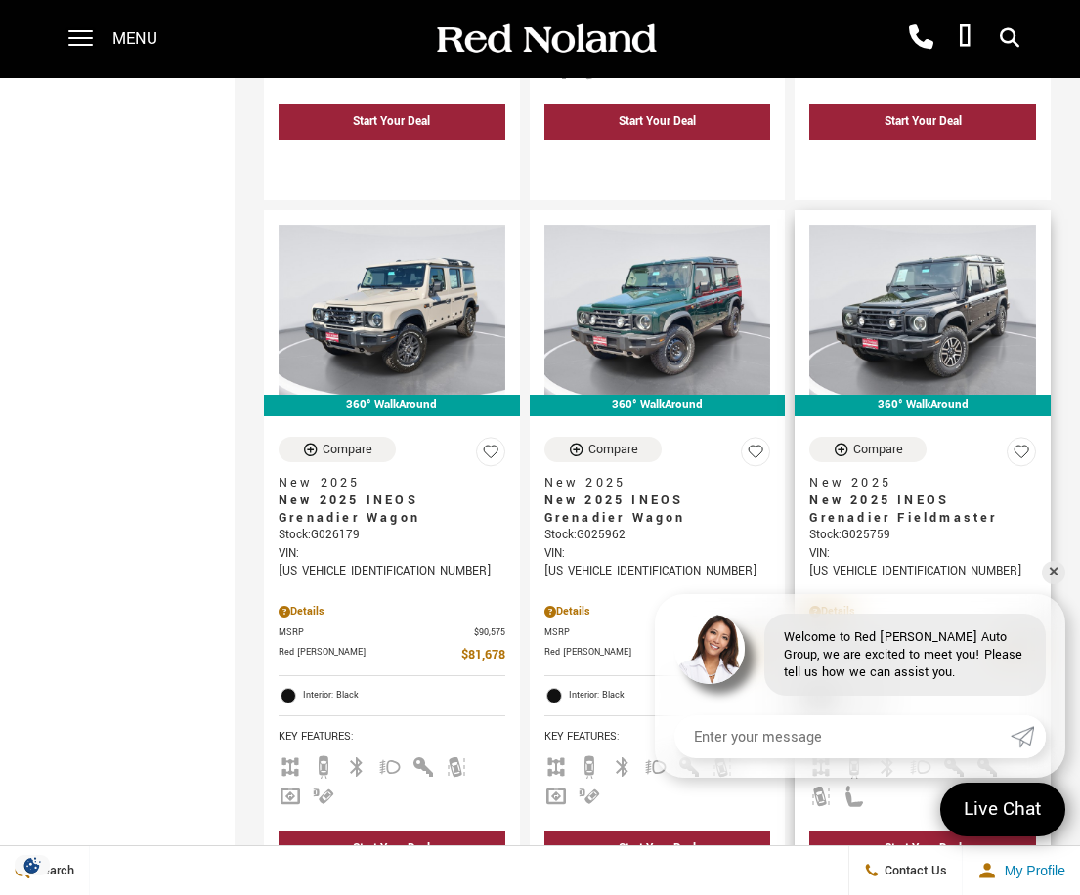
scroll to position [977, 0]
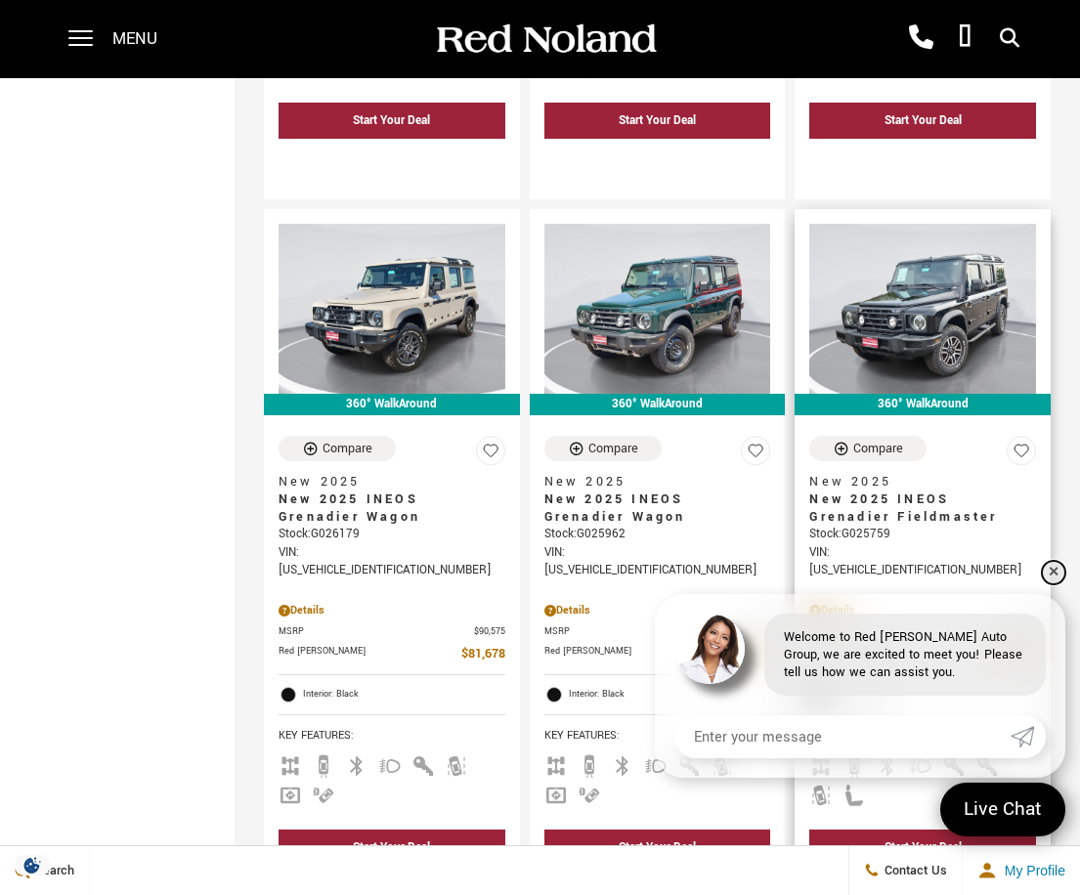
click at [1054, 580] on link "✕" at bounding box center [1053, 572] width 23 height 23
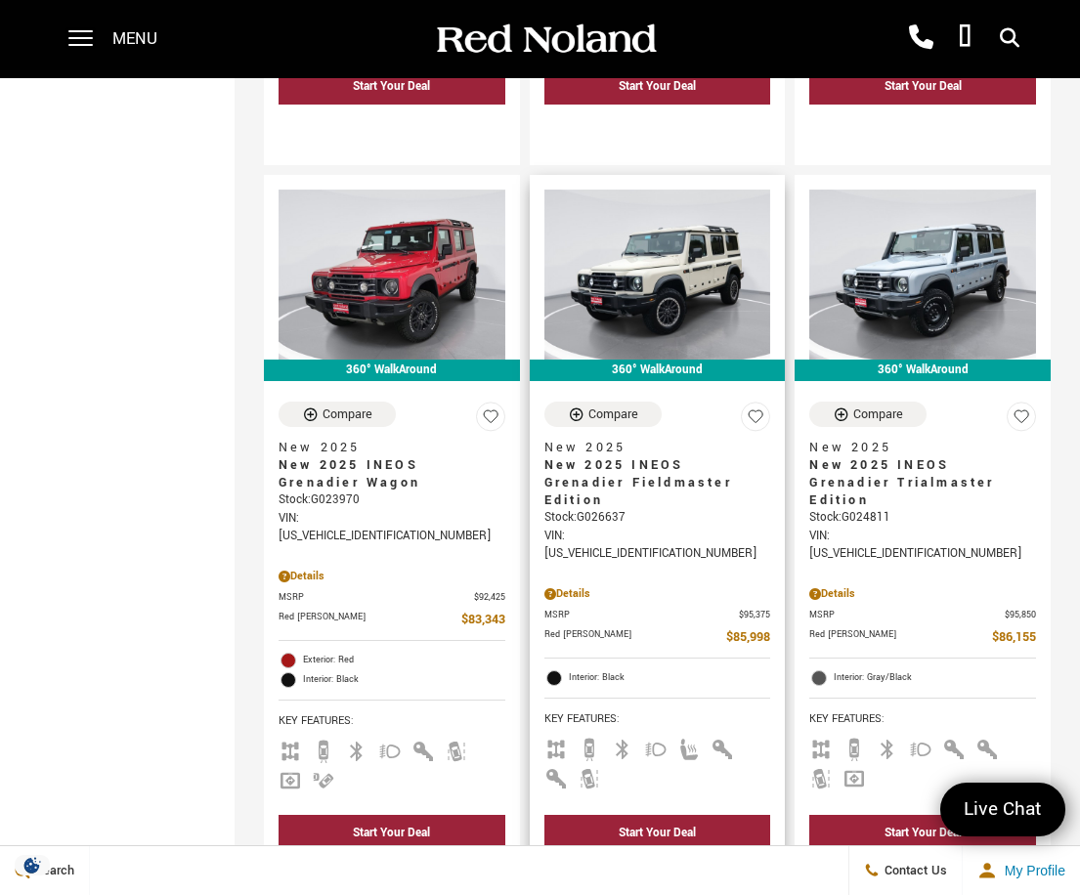
scroll to position [2444, 0]
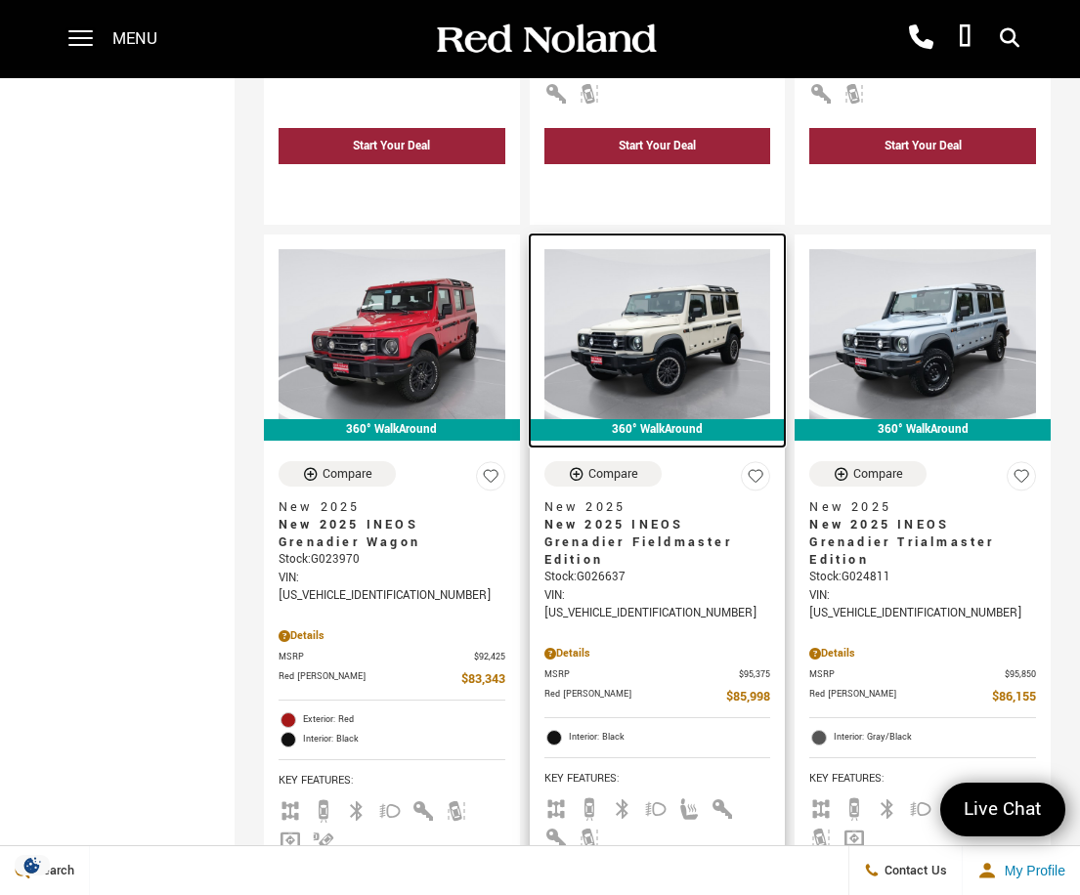
click at [638, 272] on img at bounding box center [657, 334] width 227 height 170
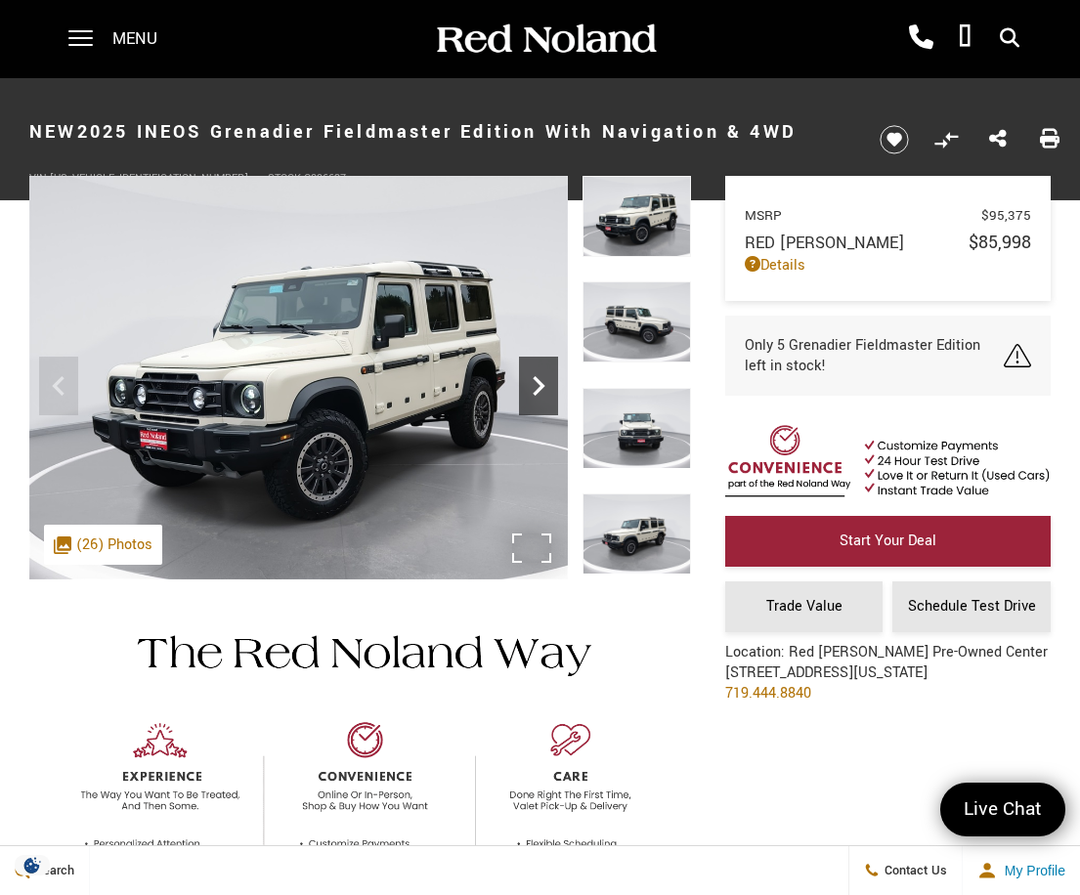
click at [530, 379] on icon "Next" at bounding box center [538, 386] width 39 height 39
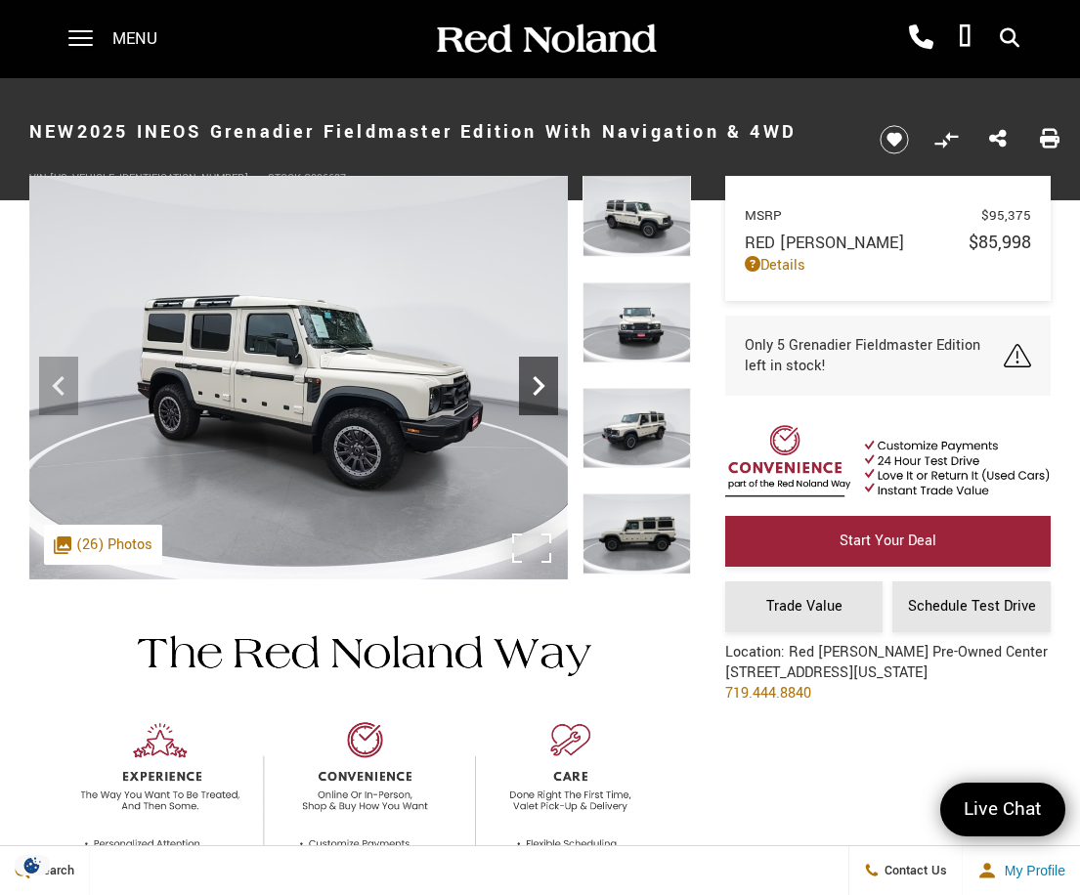
click at [530, 379] on icon "Next" at bounding box center [538, 386] width 39 height 39
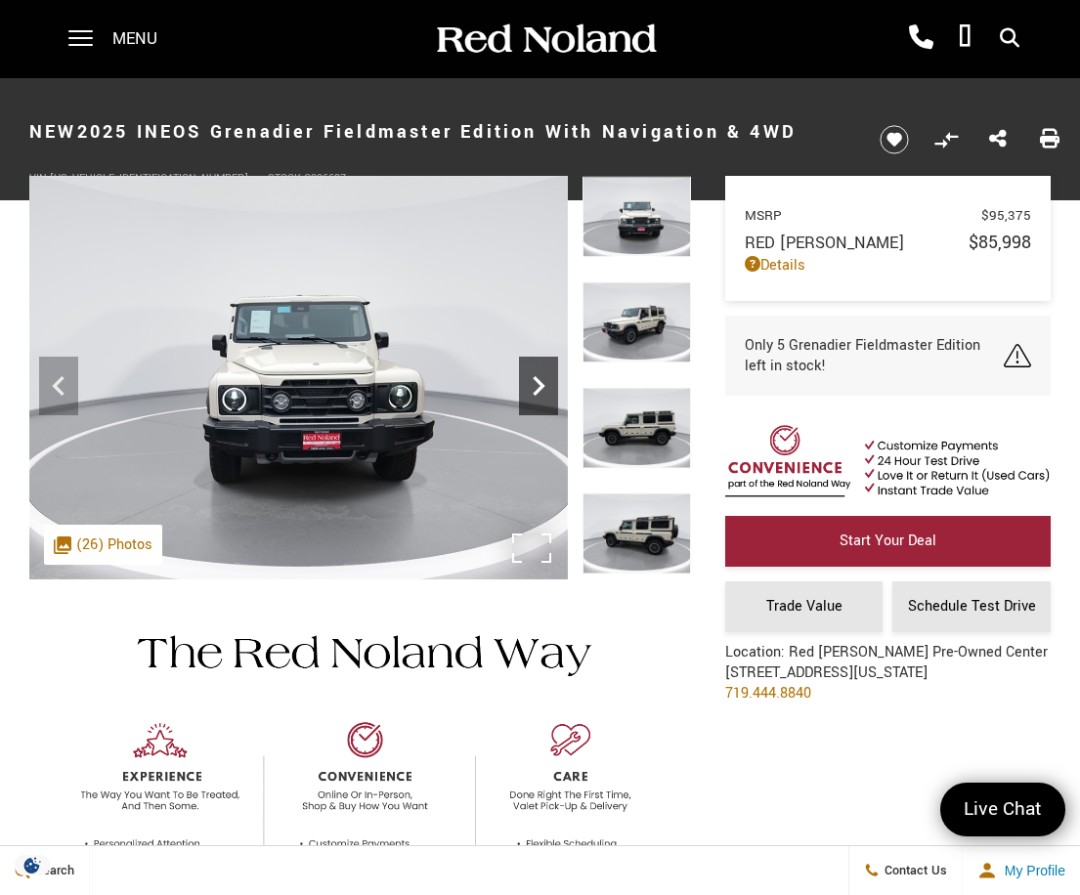
click at [530, 379] on icon "Next" at bounding box center [538, 386] width 39 height 39
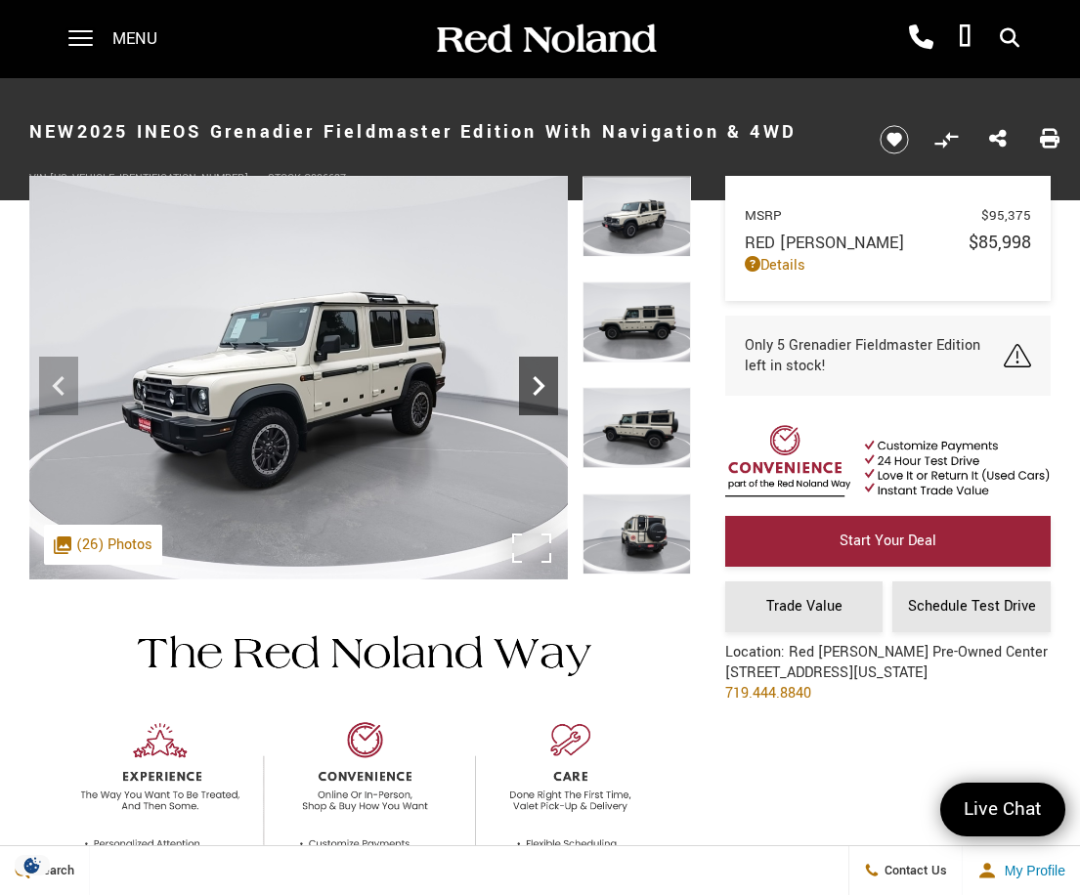
click at [530, 379] on icon "Next" at bounding box center [538, 386] width 39 height 39
